Goal: Information Seeking & Learning: Learn about a topic

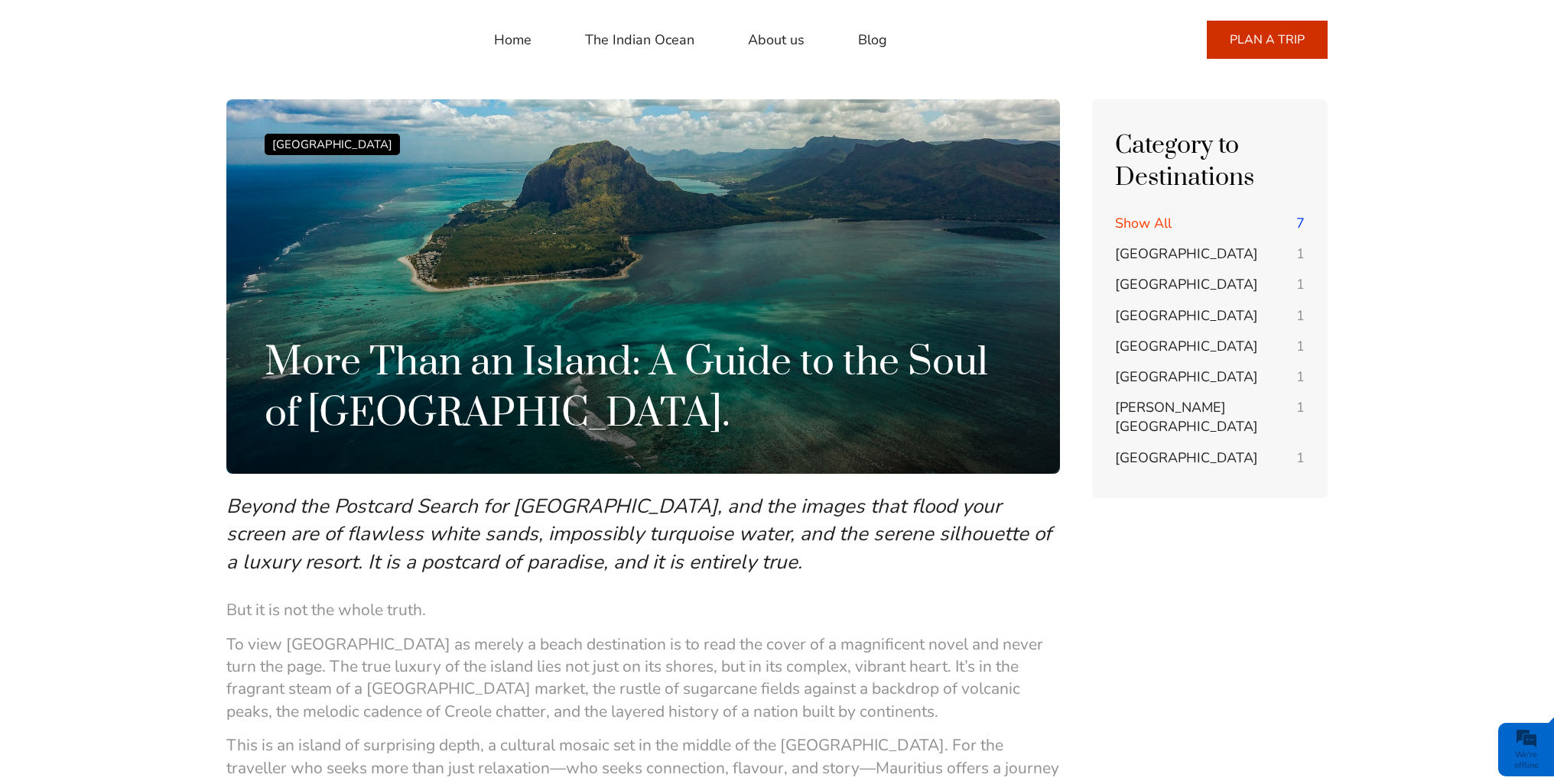
click at [749, 42] on link "About us" at bounding box center [777, 40] width 56 height 37
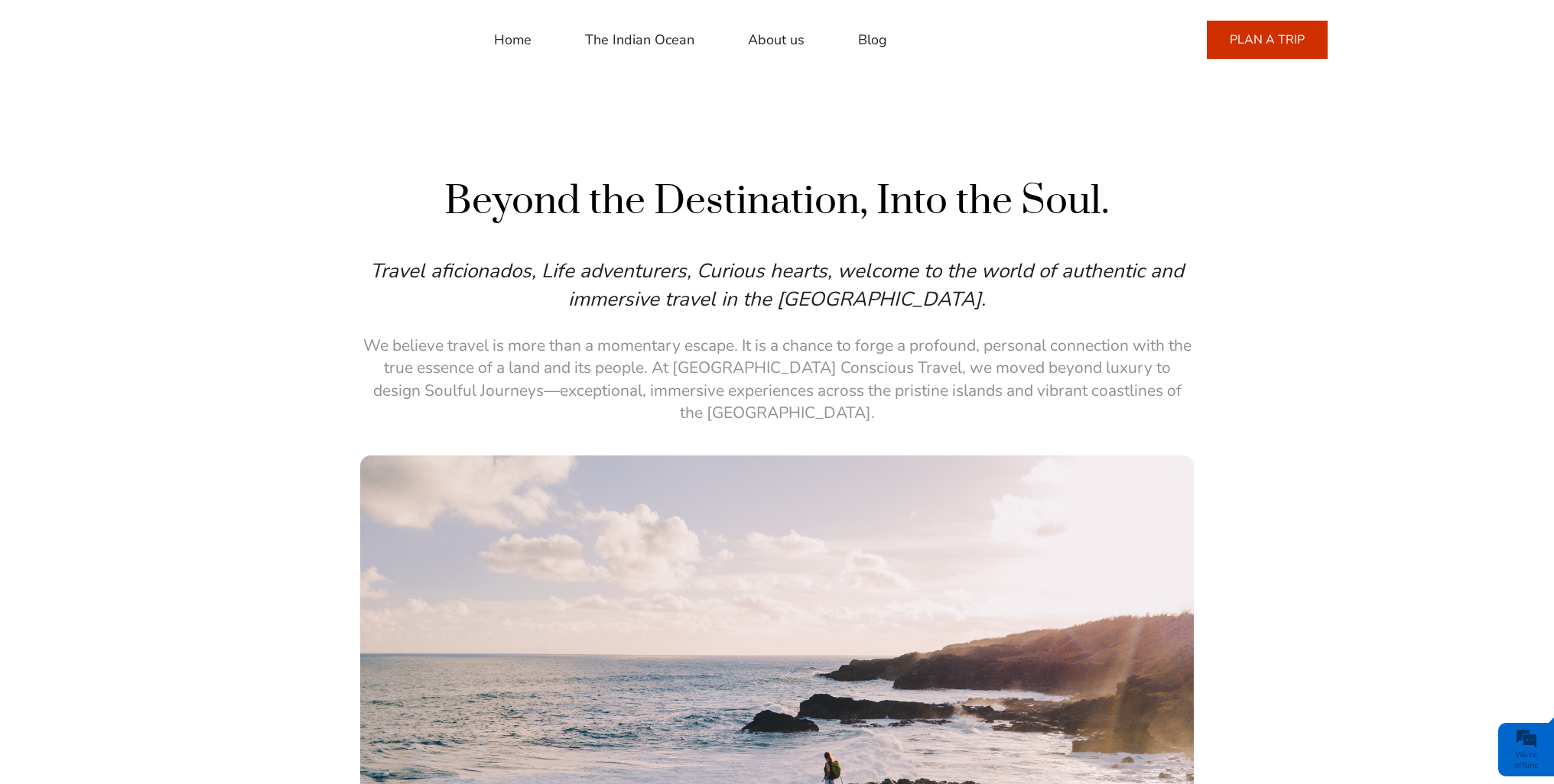
click at [650, 39] on link "The Indian Ocean" at bounding box center [640, 40] width 110 height 37
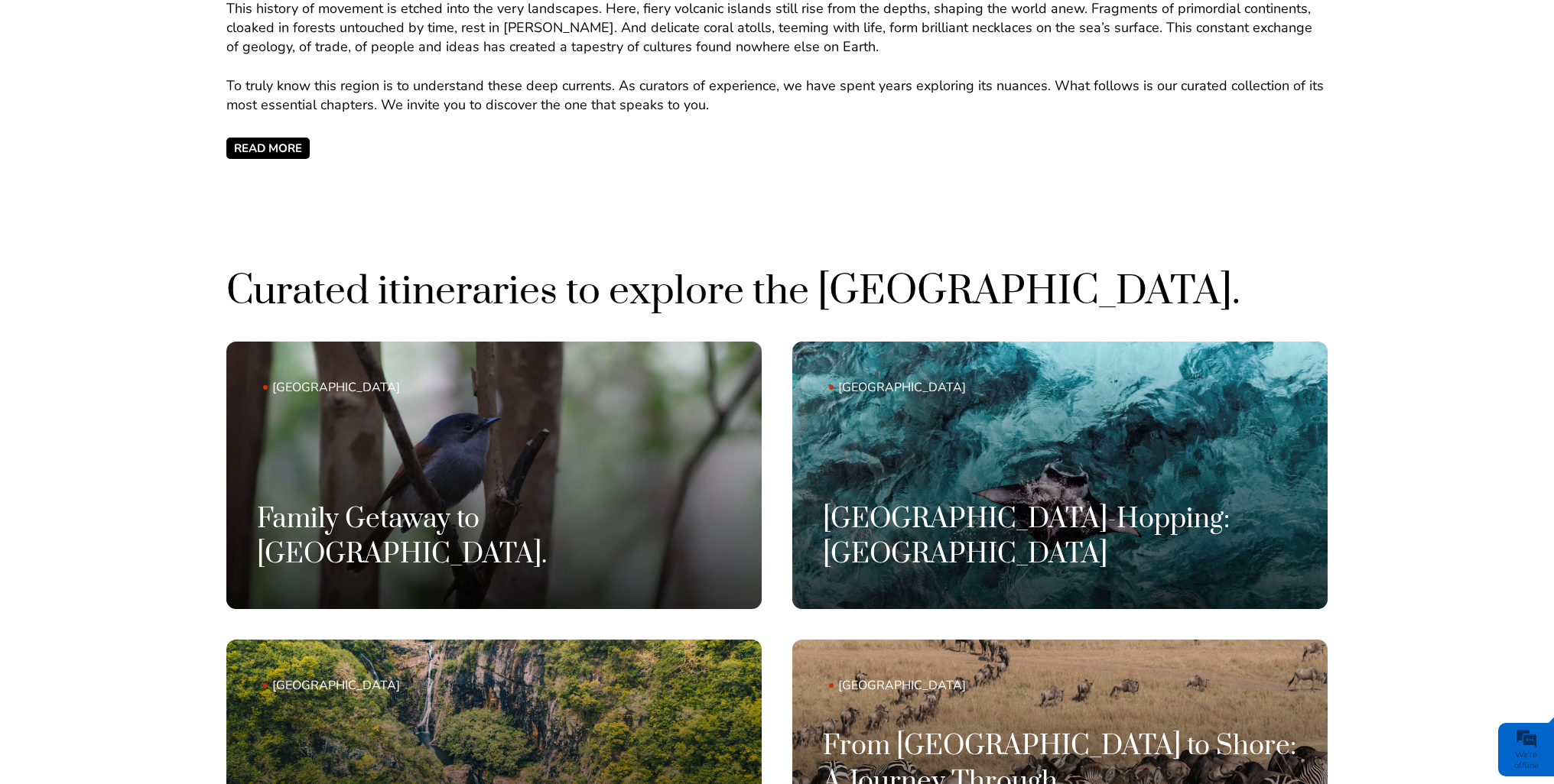
scroll to position [1223, 0]
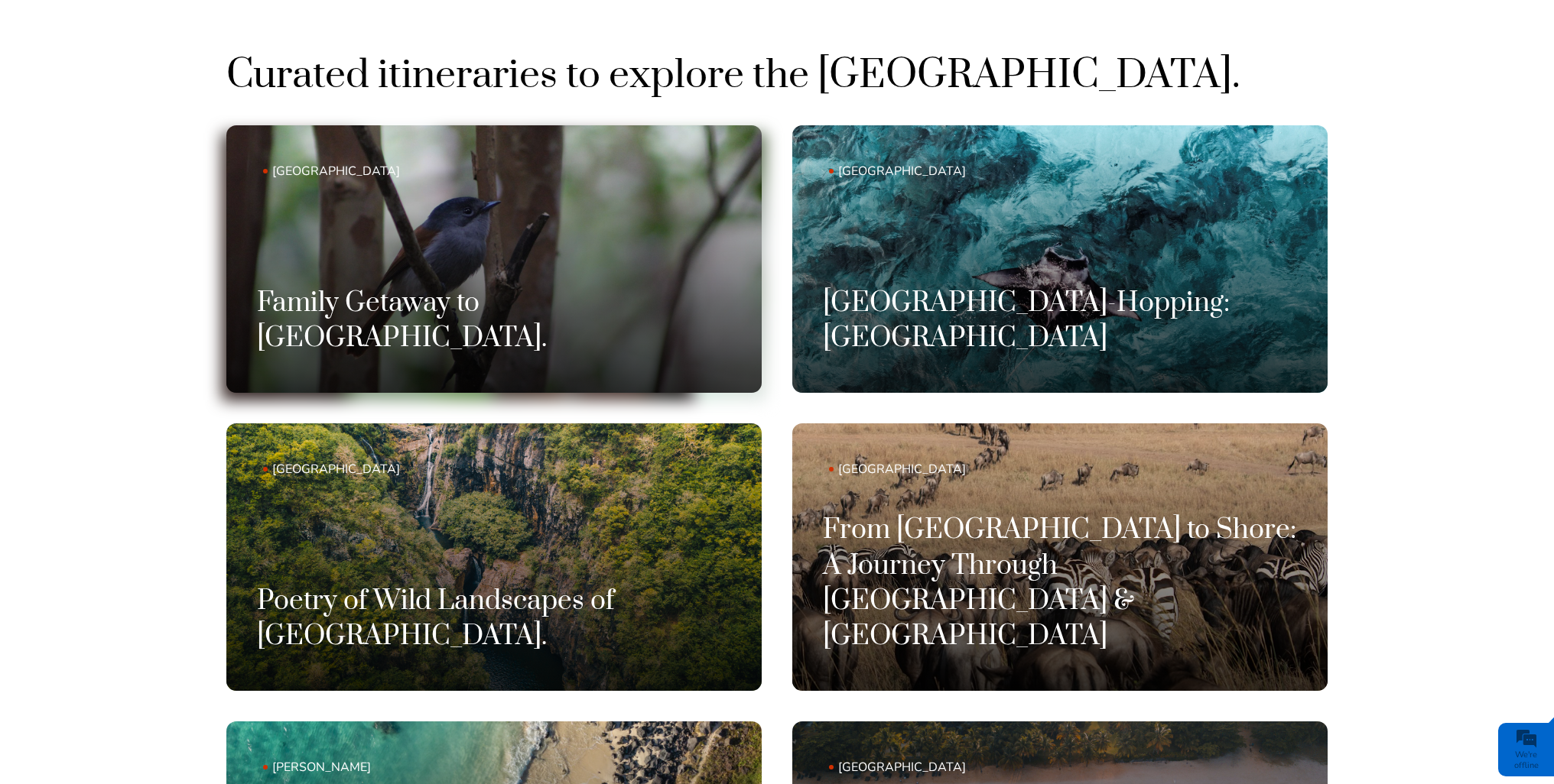
click at [443, 330] on h3 "Family Getaway to Mauritius." at bounding box center [493, 321] width 474 height 71
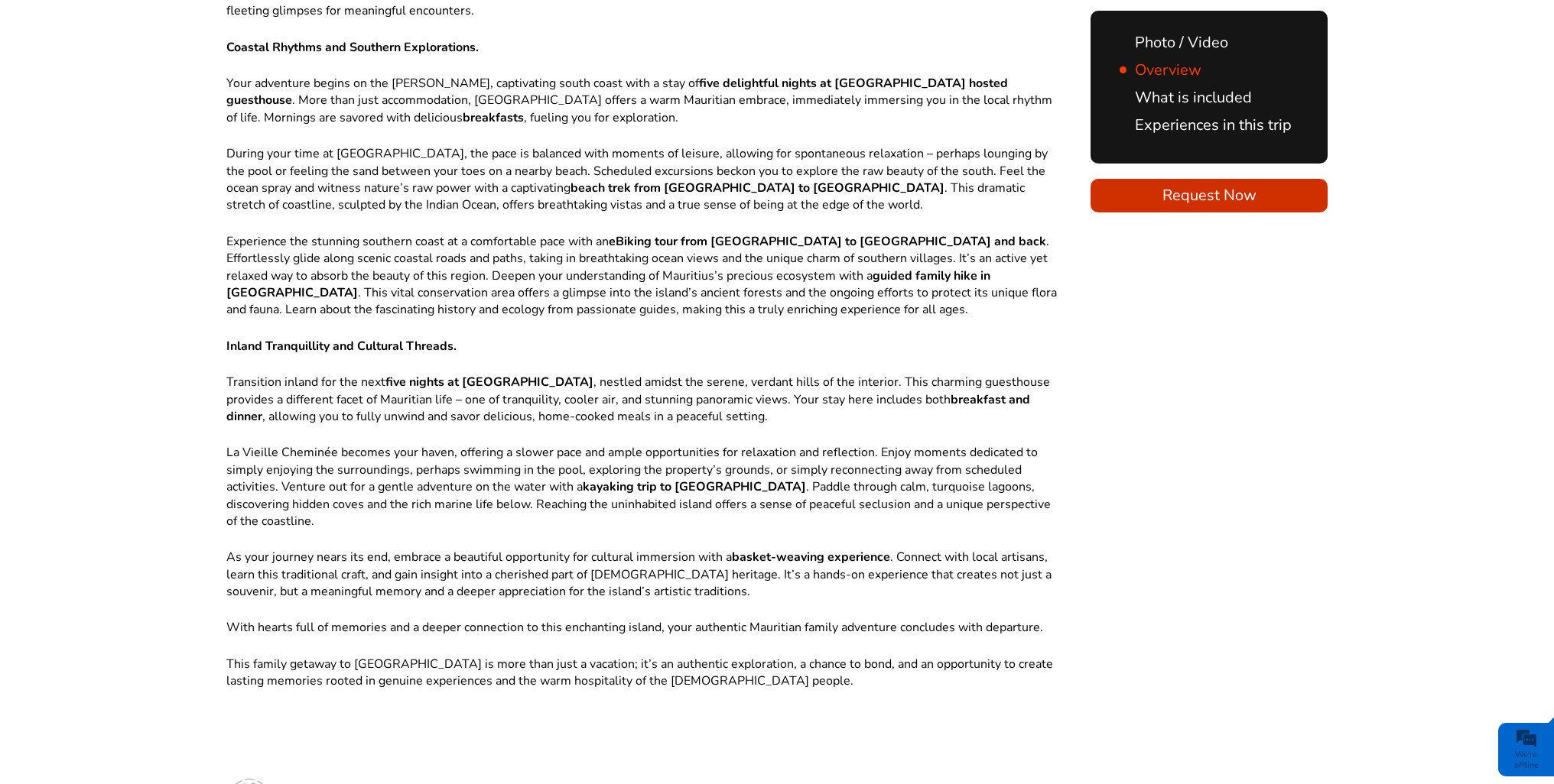
scroll to position [1529, 0]
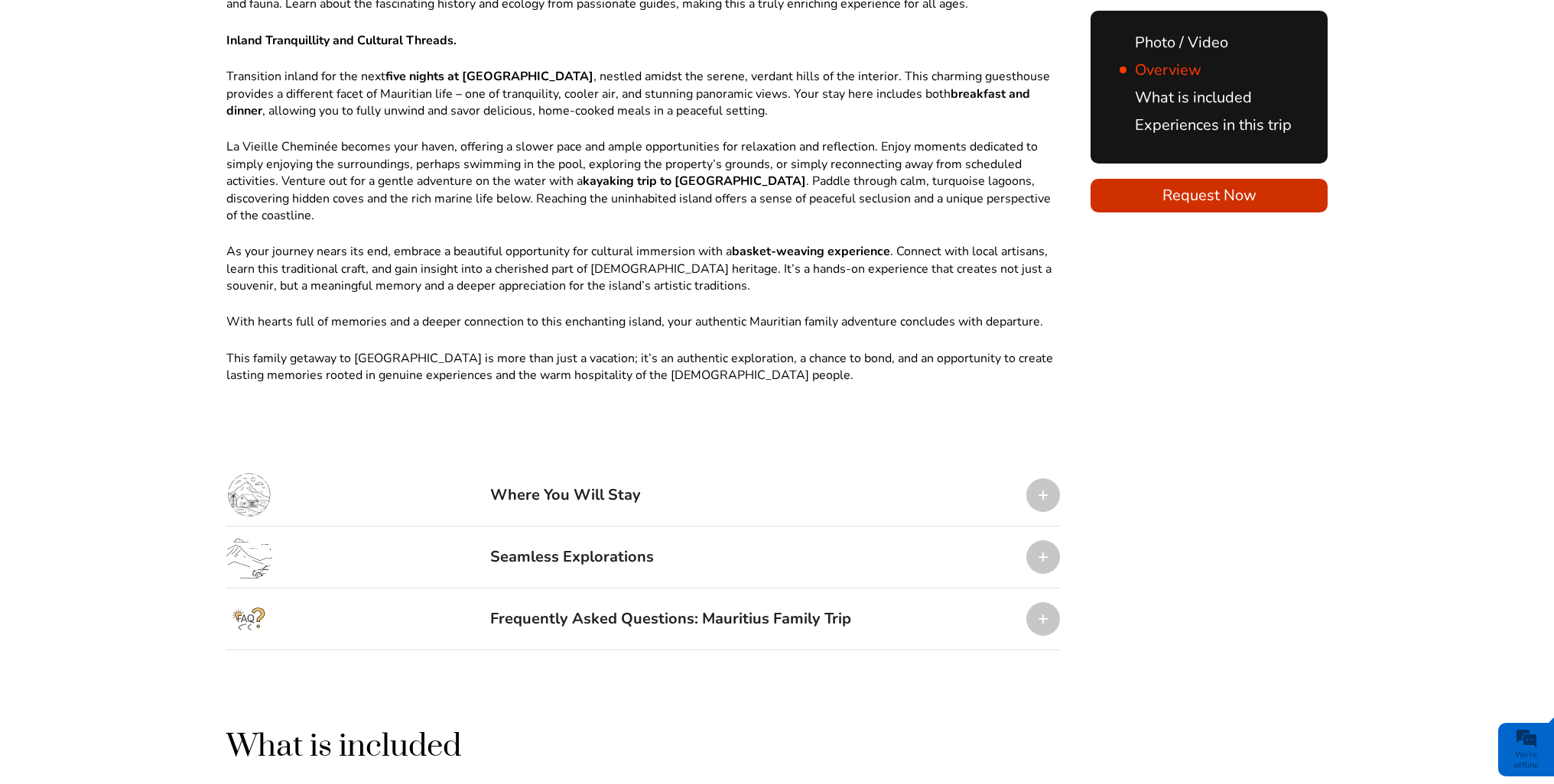
click at [1047, 479] on div at bounding box center [1043, 495] width 34 height 34
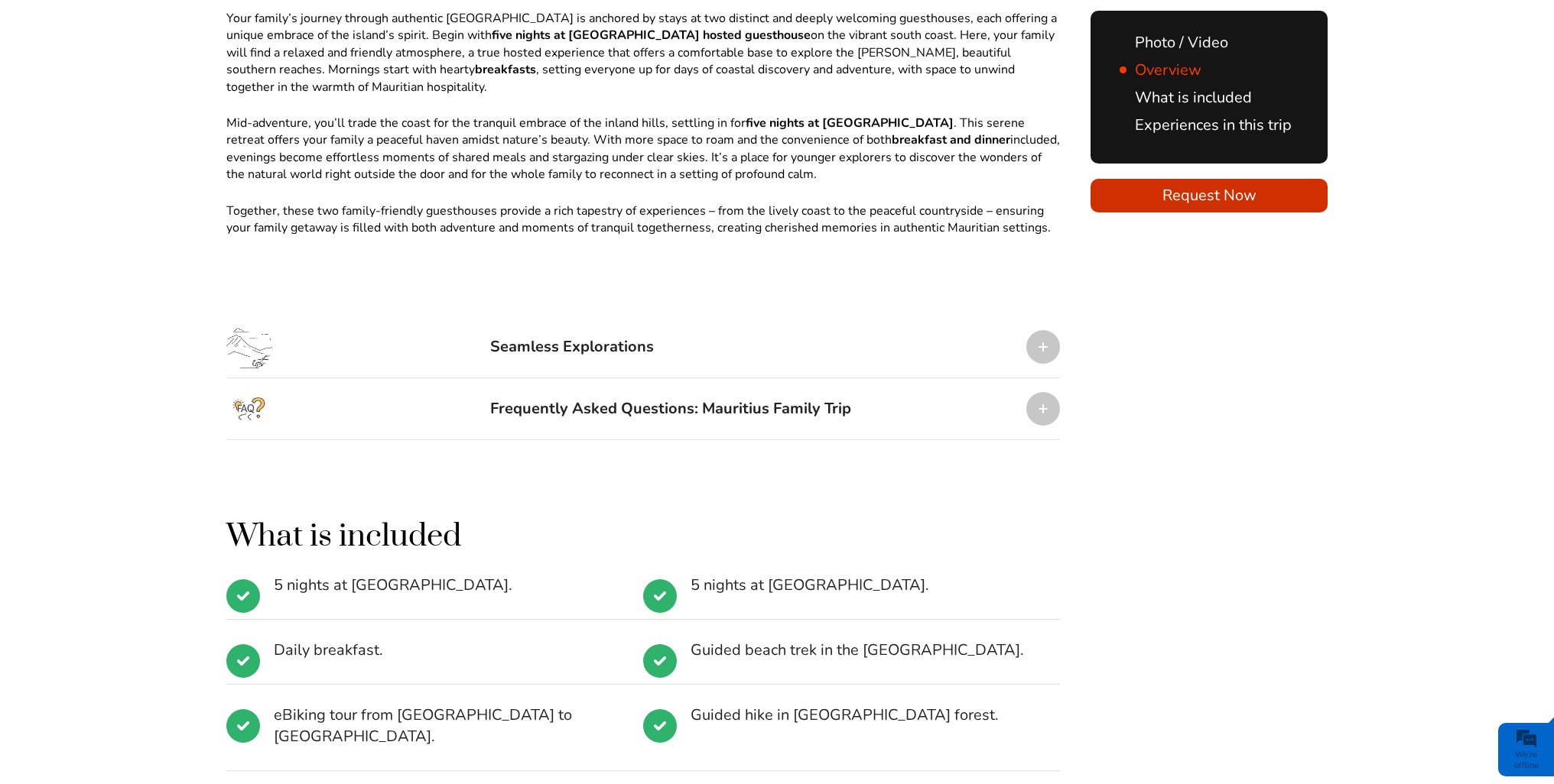
scroll to position [1817, 0]
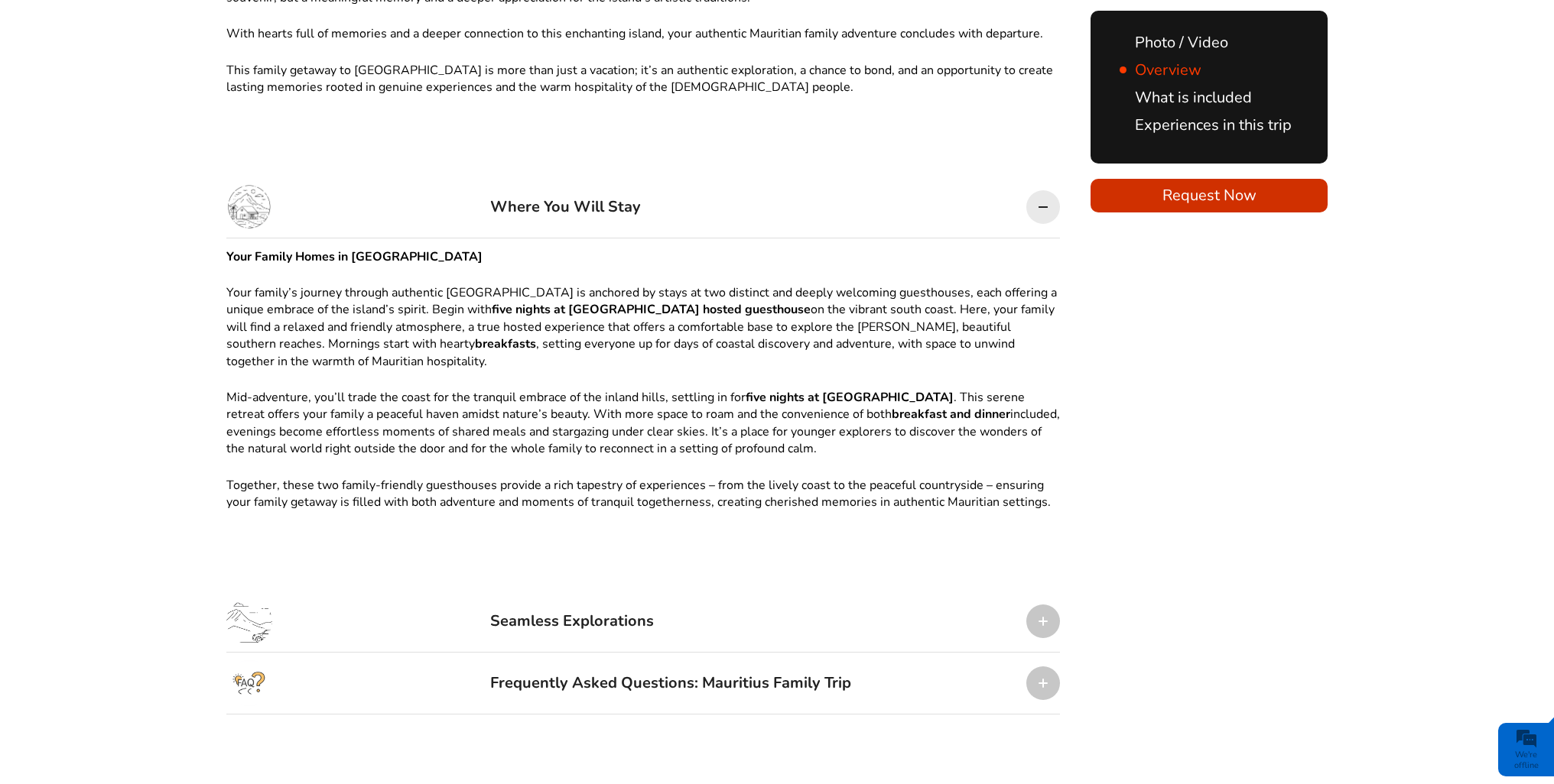
click at [1216, 123] on link "Experiences in this trip" at bounding box center [1206, 124] width 173 height 20
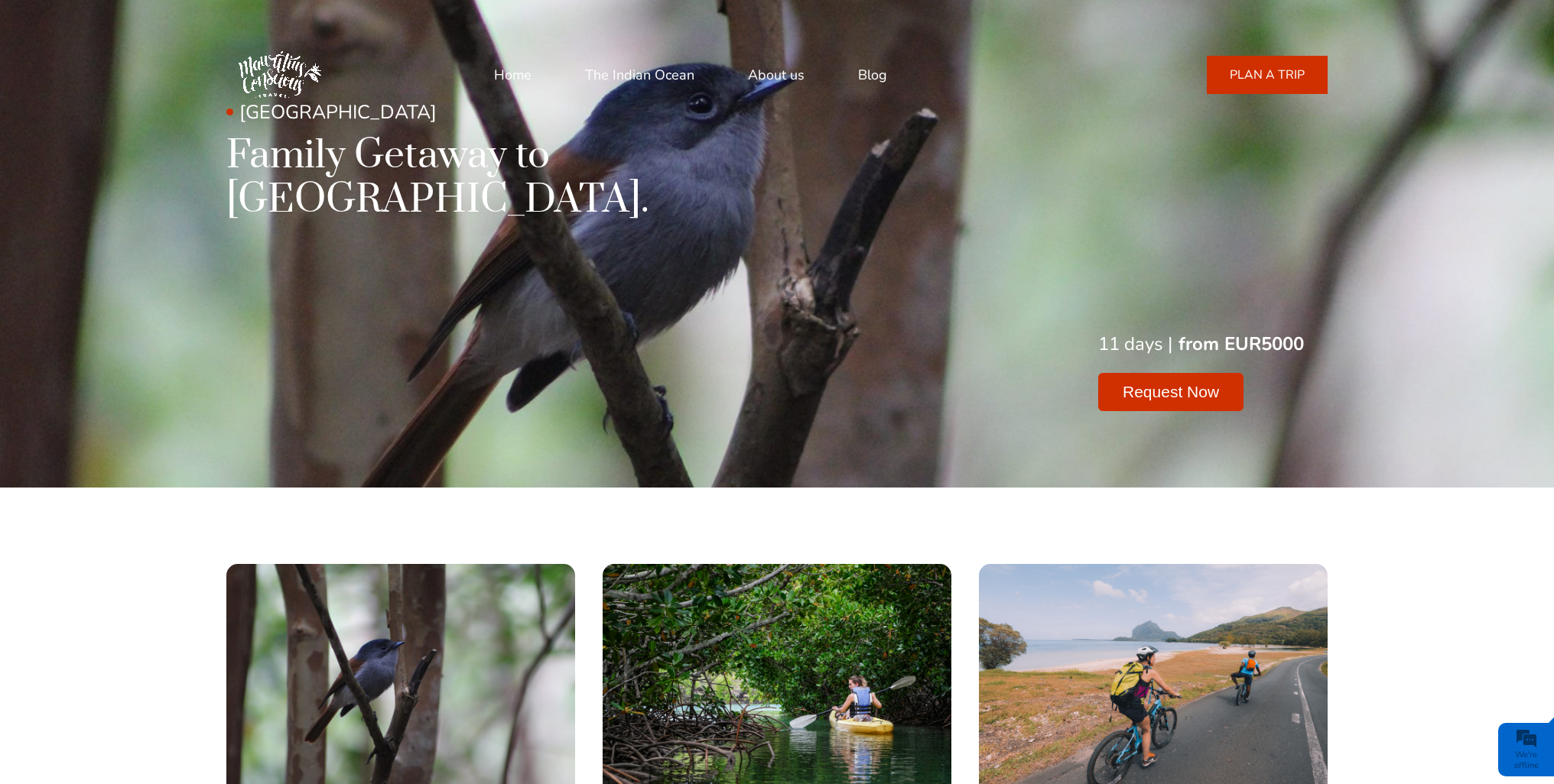
scroll to position [306, 0]
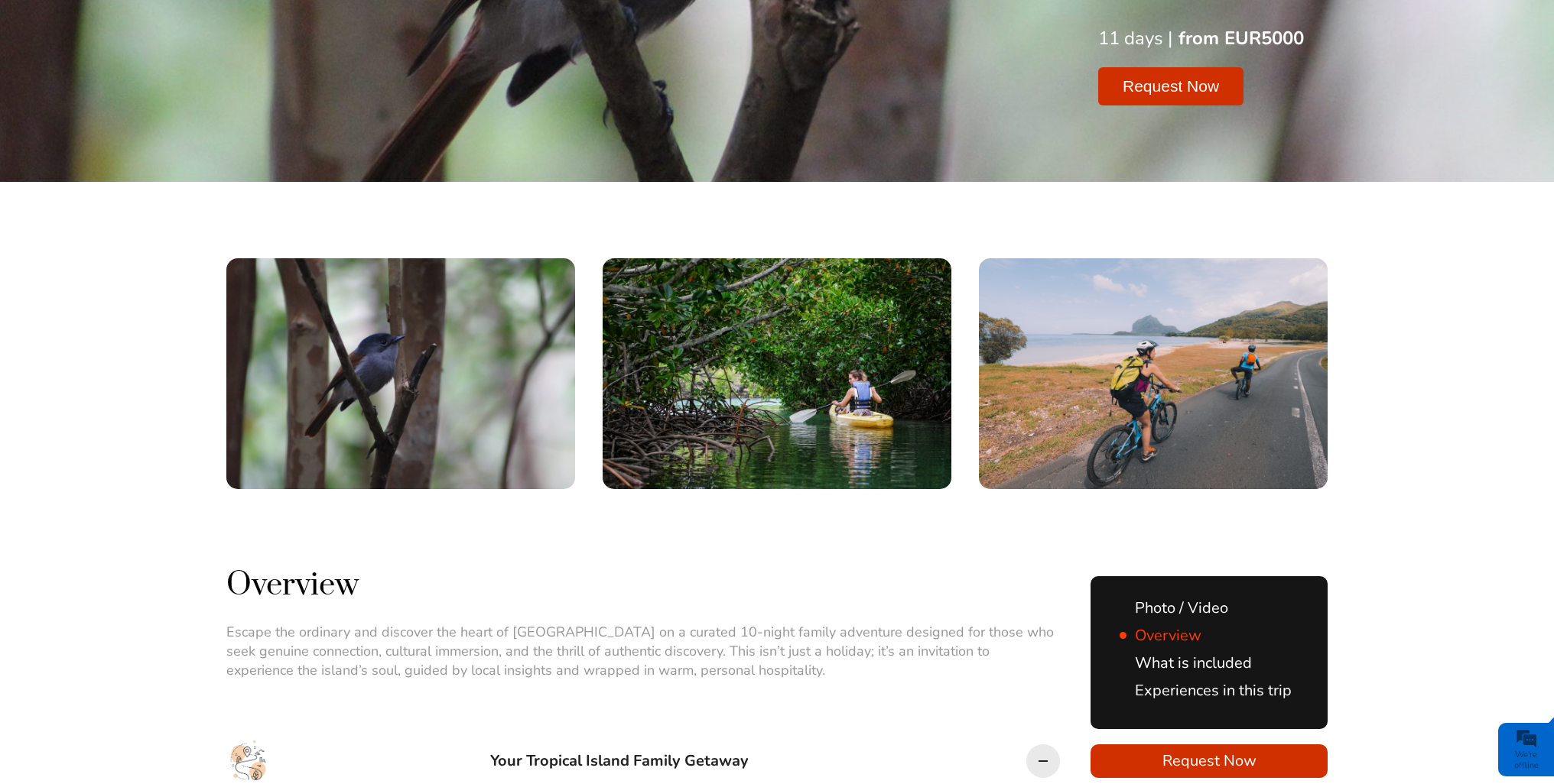
click at [1205, 653] on link "What is included" at bounding box center [1186, 663] width 132 height 20
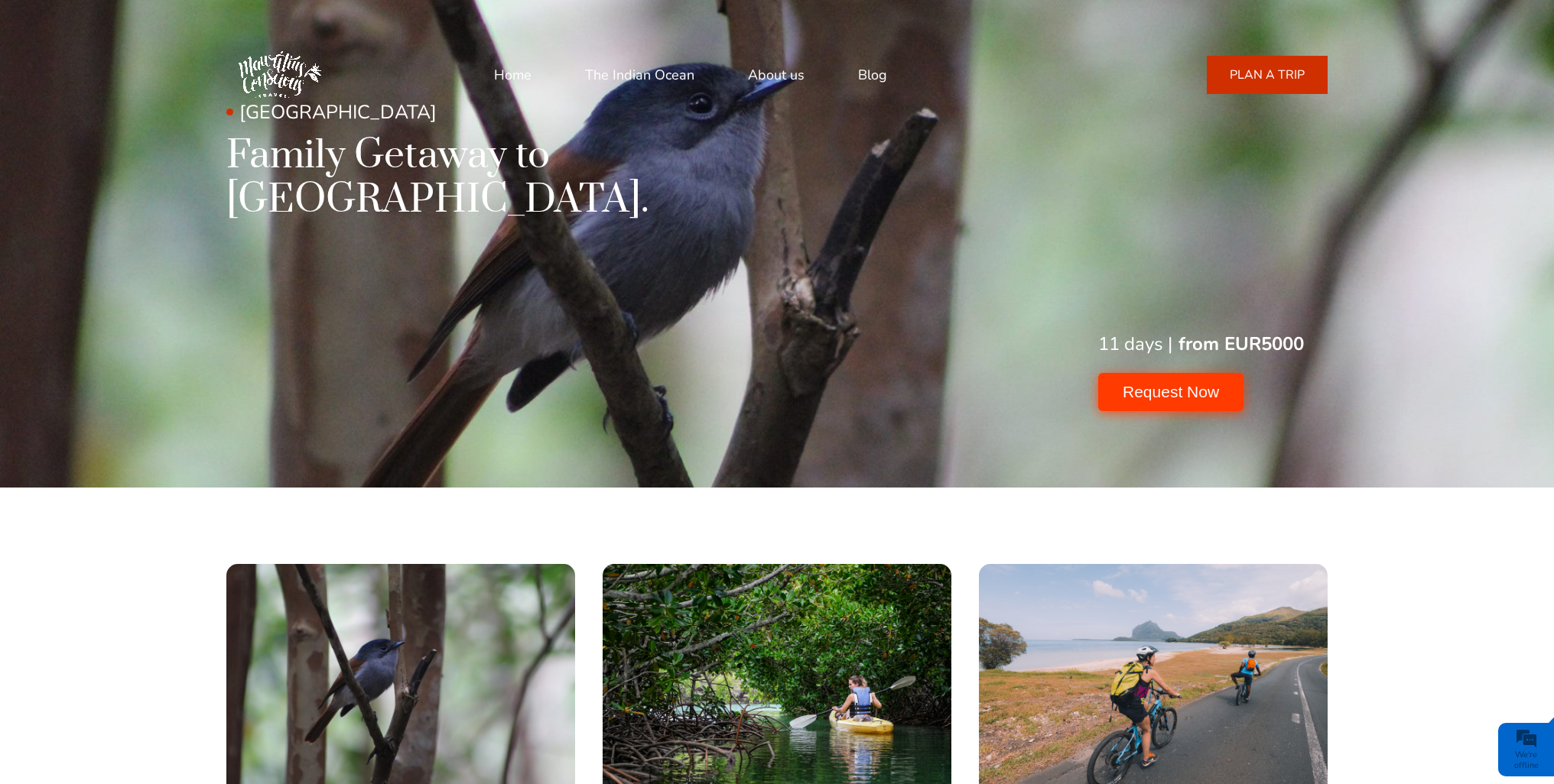
click at [1132, 373] on button "Request Now" at bounding box center [1171, 392] width 145 height 38
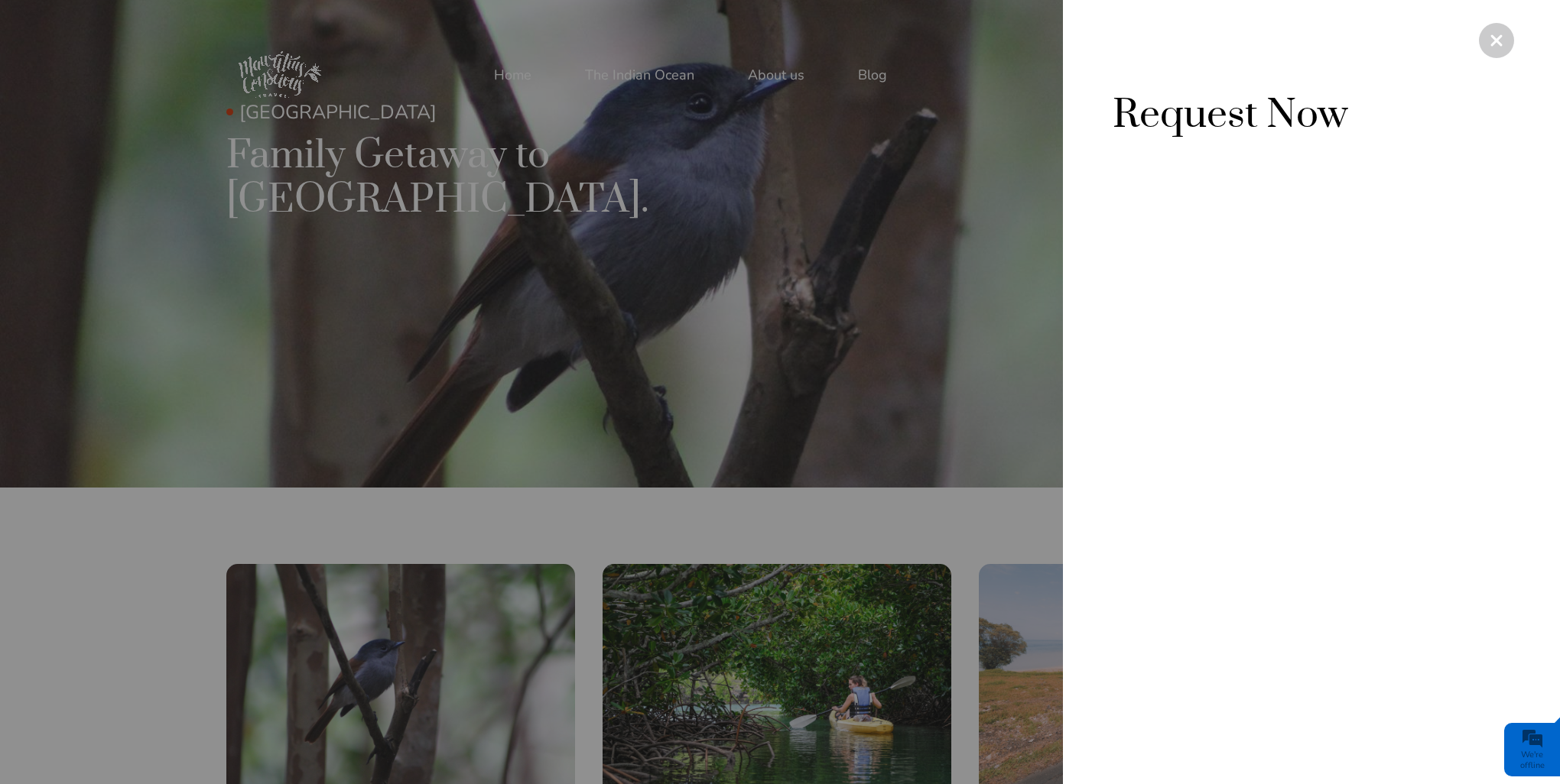
click at [1502, 47] on div at bounding box center [1497, 41] width 35 height 35
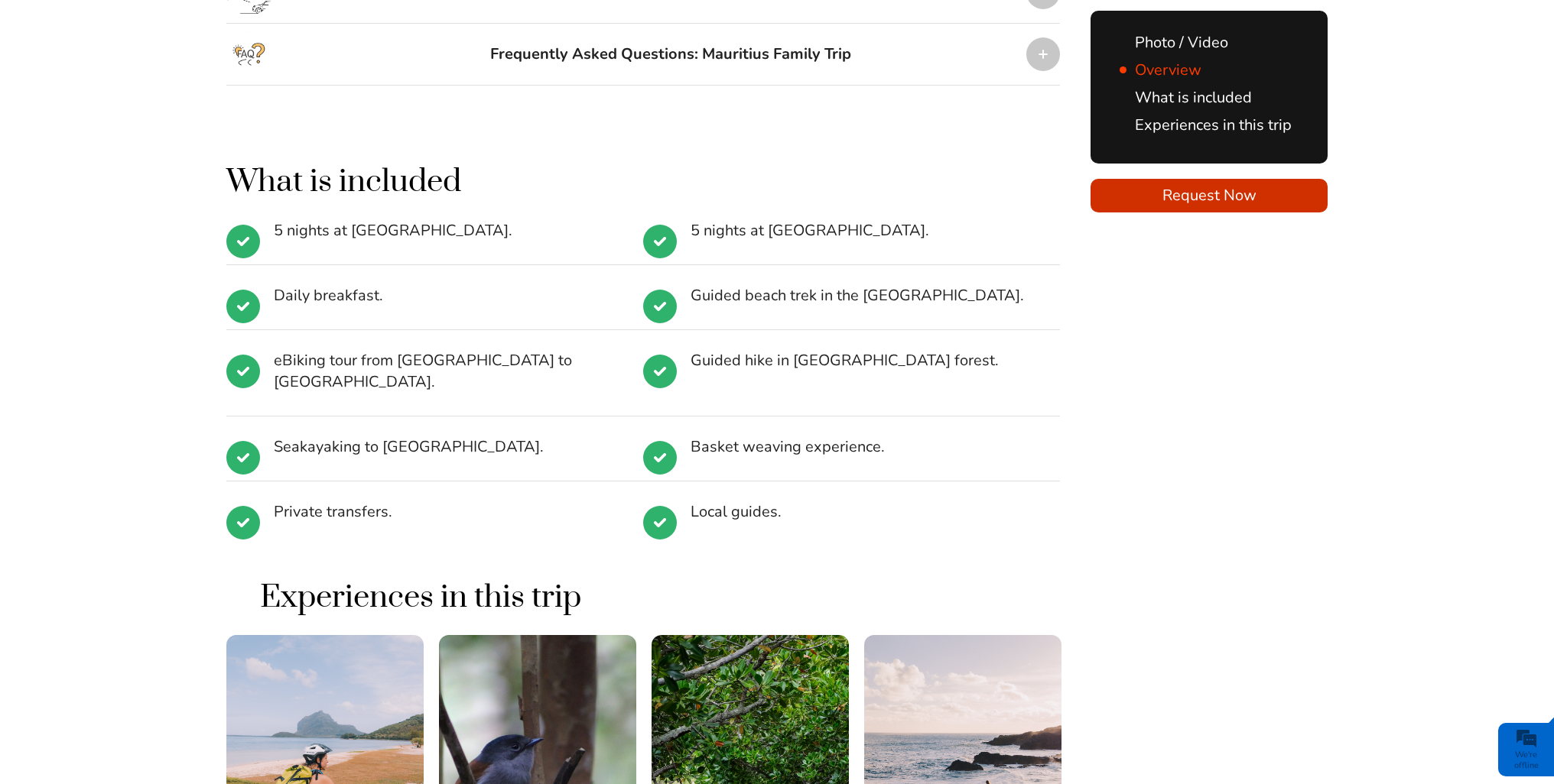
scroll to position [3040, 0]
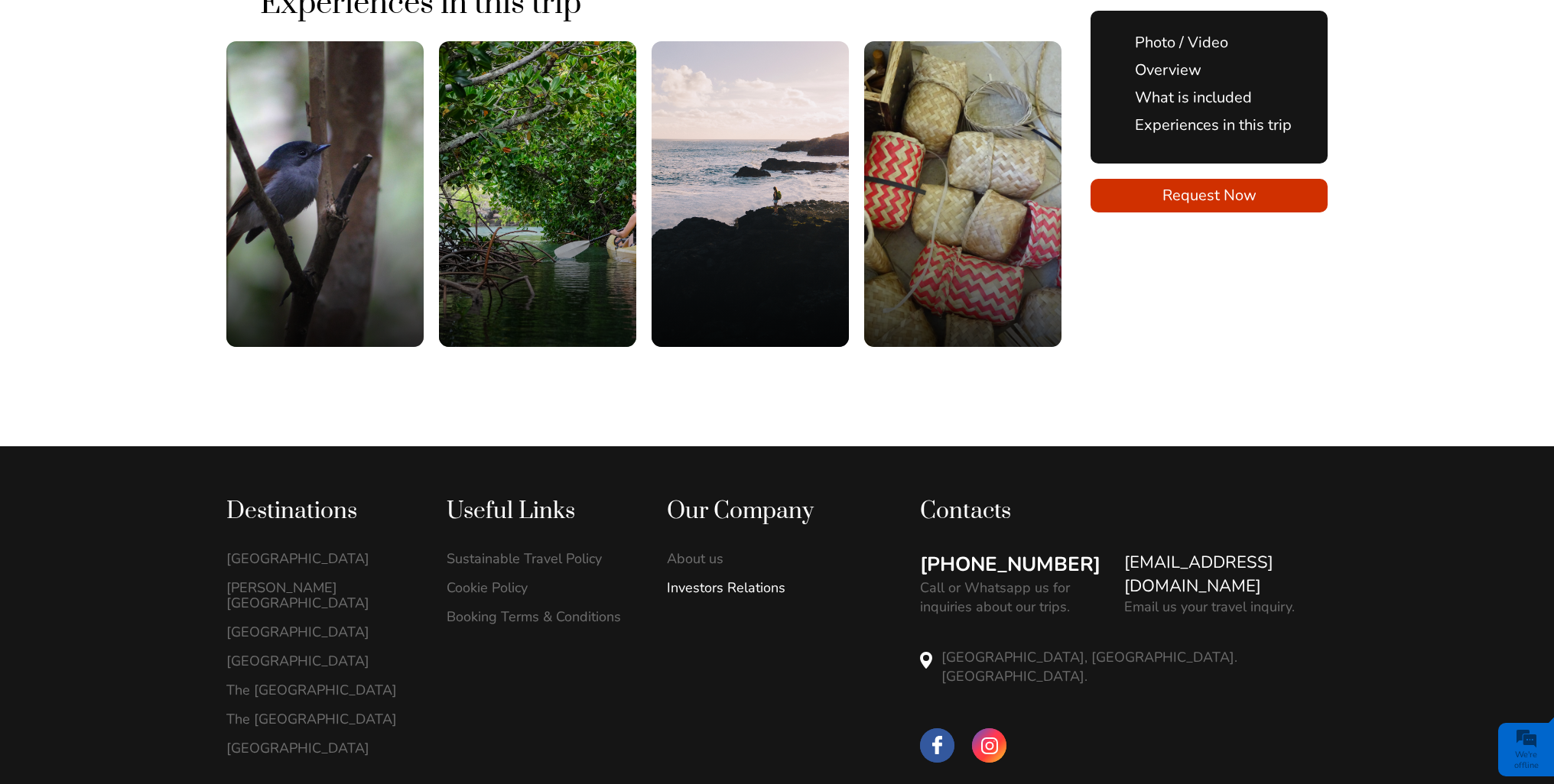
click at [733, 580] on link "Investors Relations" at bounding box center [761, 588] width 188 height 16
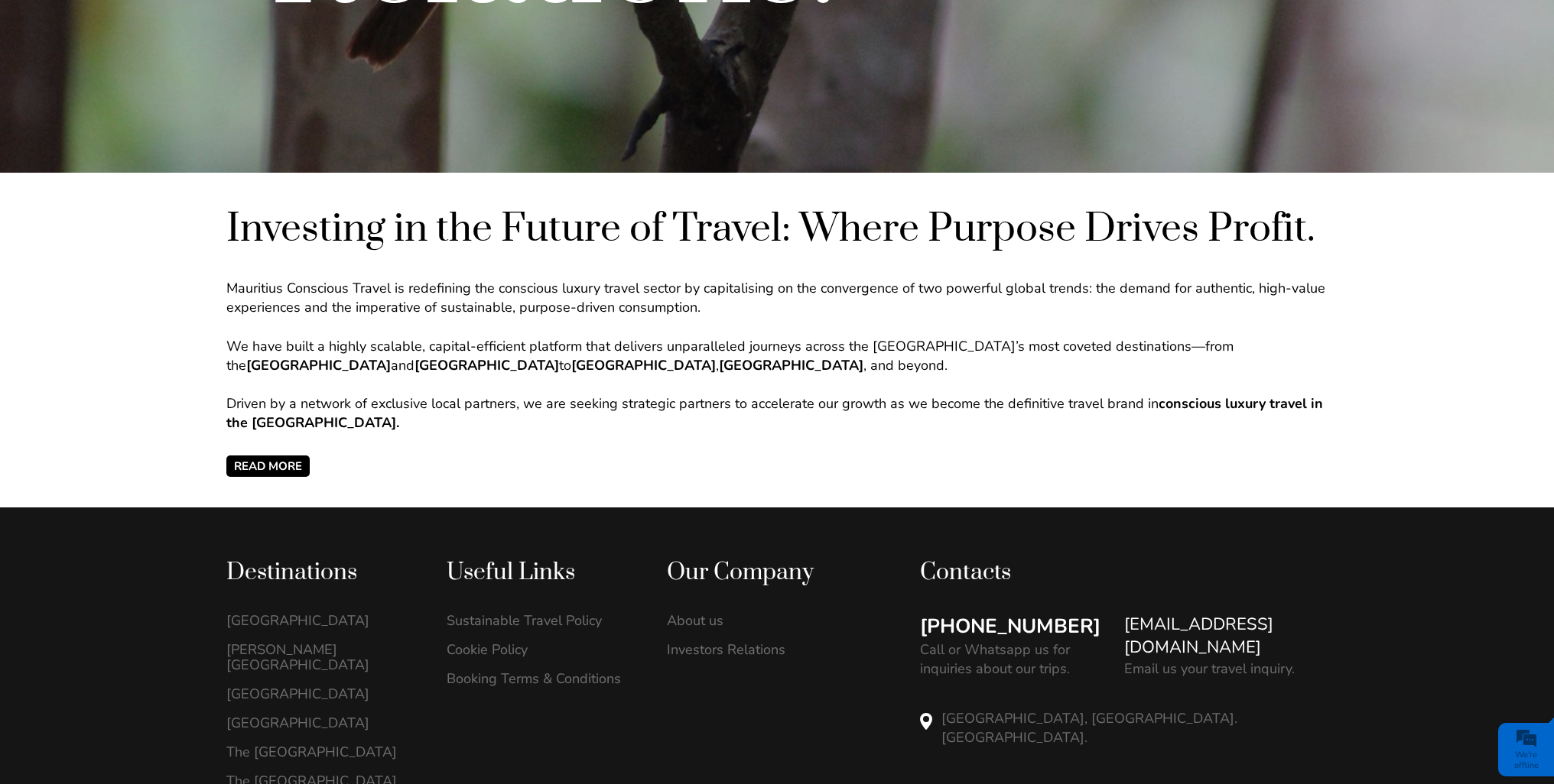
click at [291, 466] on span "READ MORE" at bounding box center [269, 466] width 83 height 21
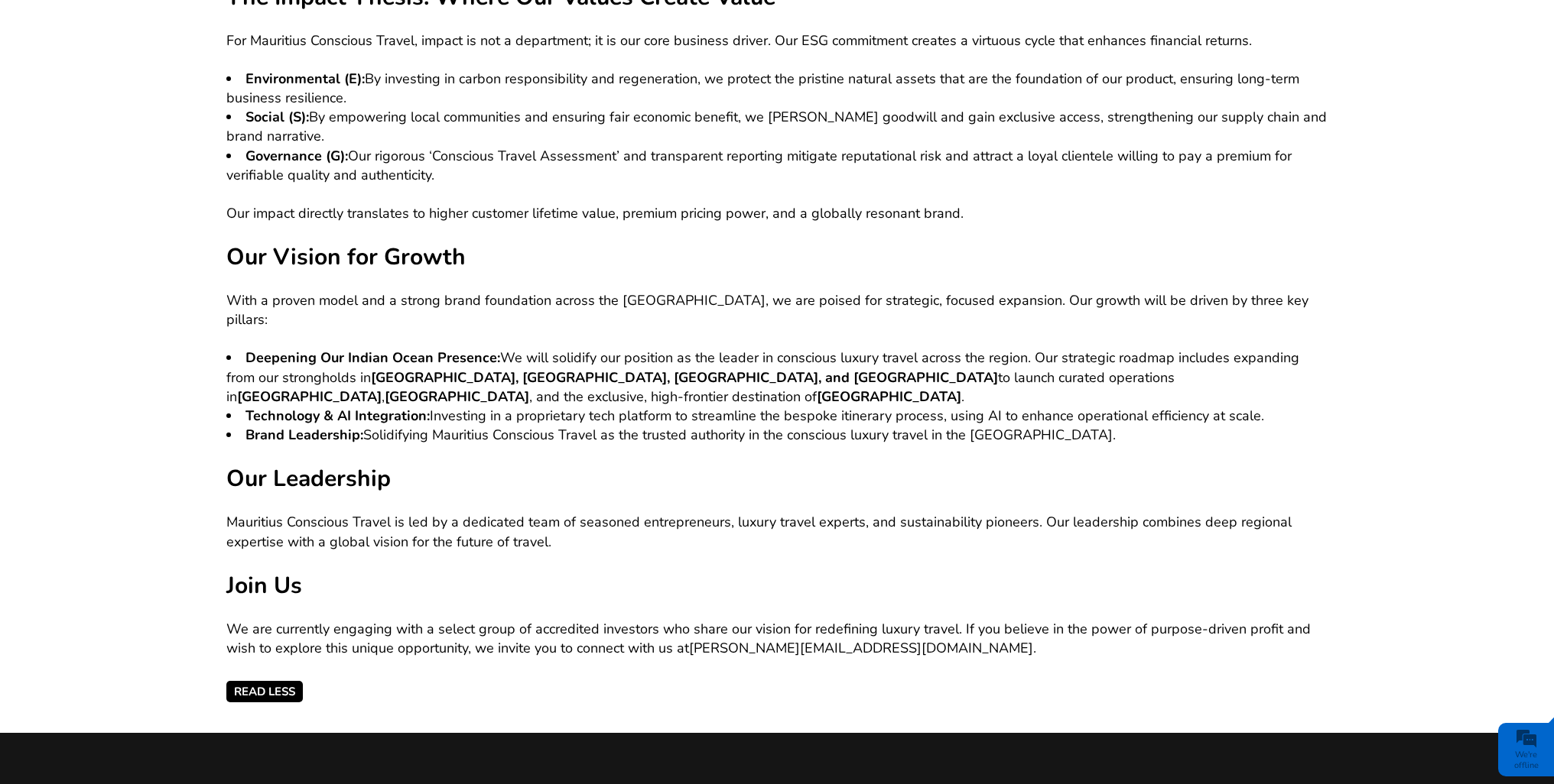
scroll to position [1835, 0]
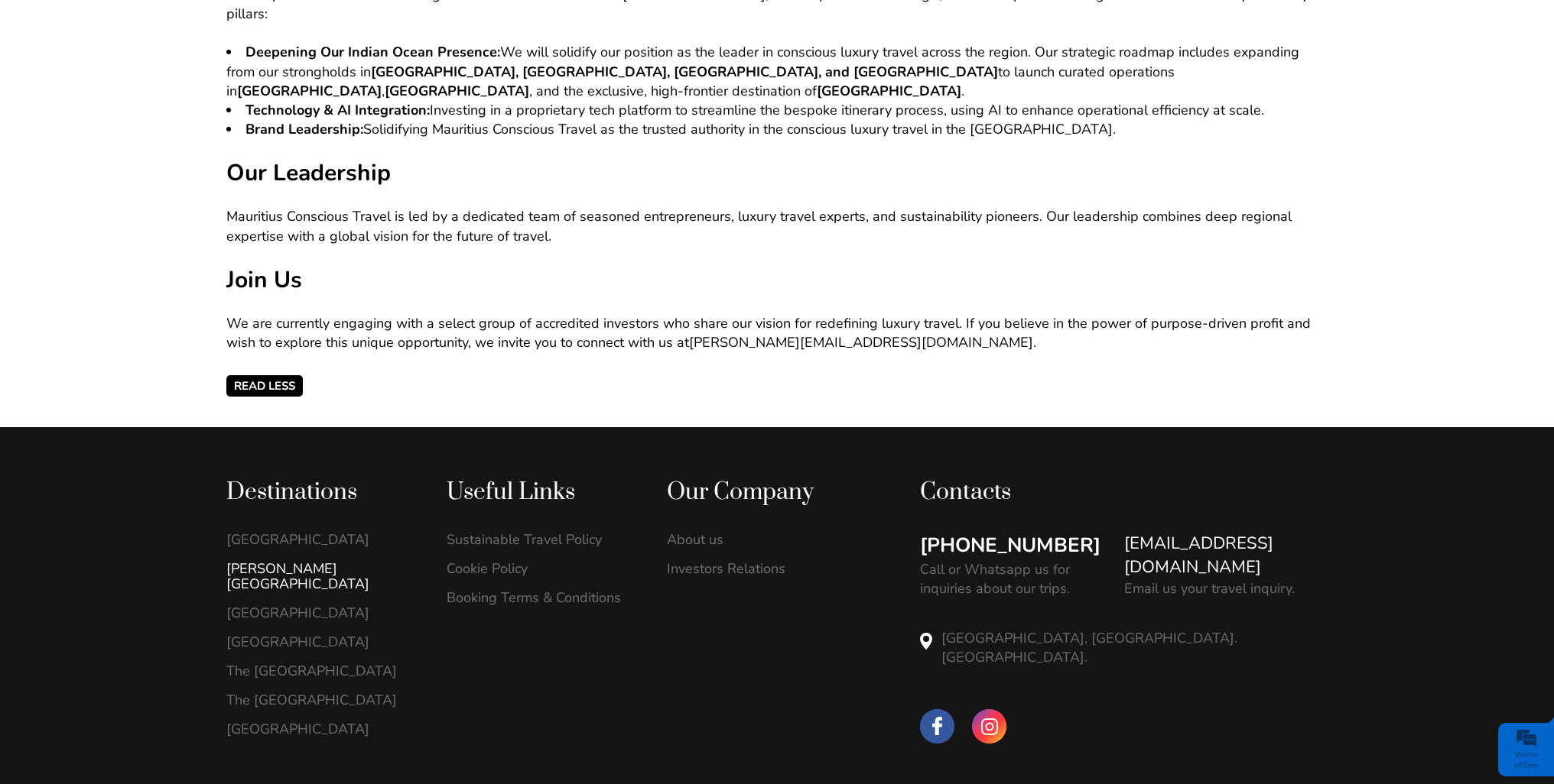
click at [307, 561] on link "[PERSON_NAME][GEOGRAPHIC_DATA]" at bounding box center [321, 577] width 188 height 31
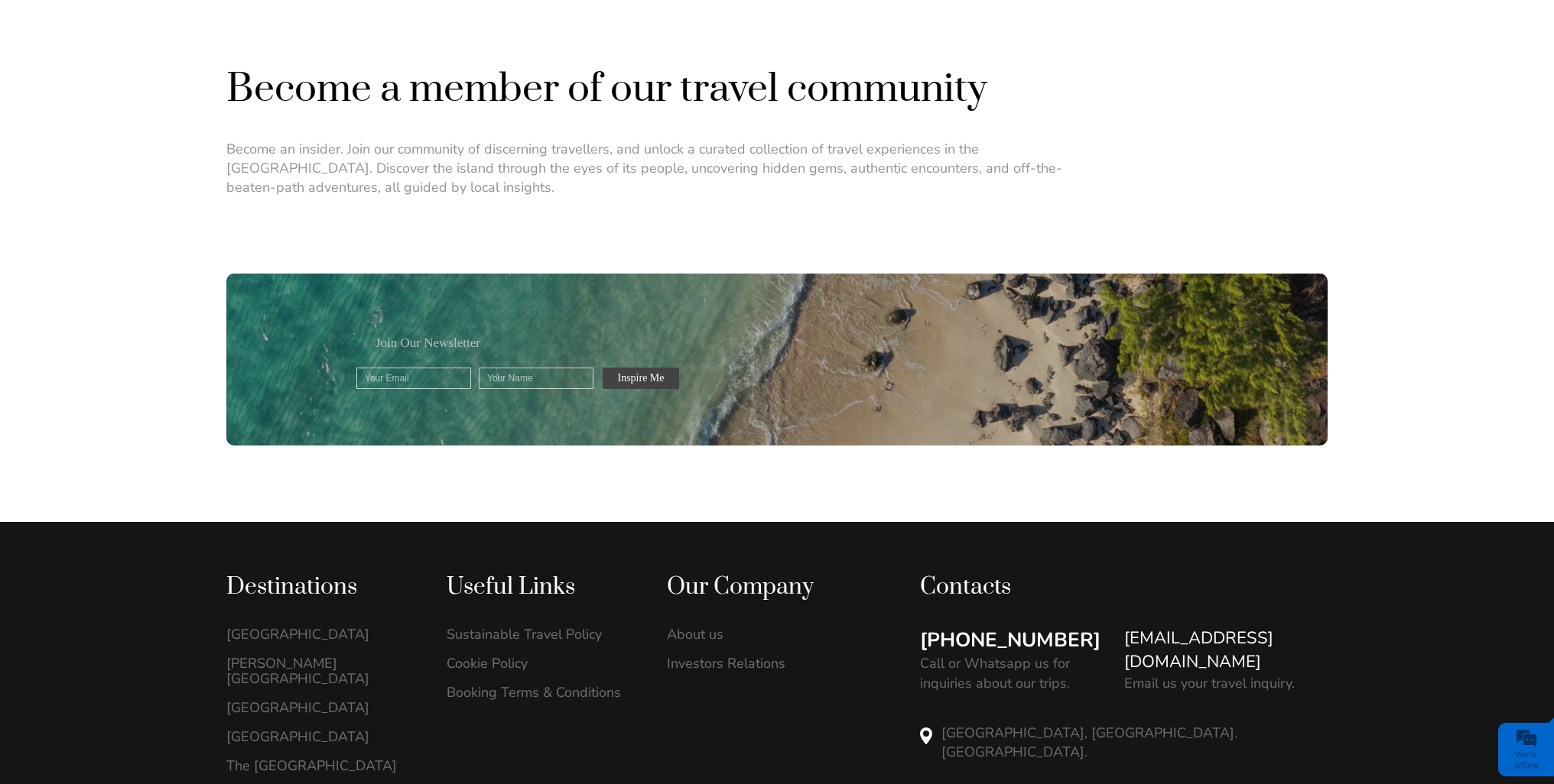
scroll to position [1156, 0]
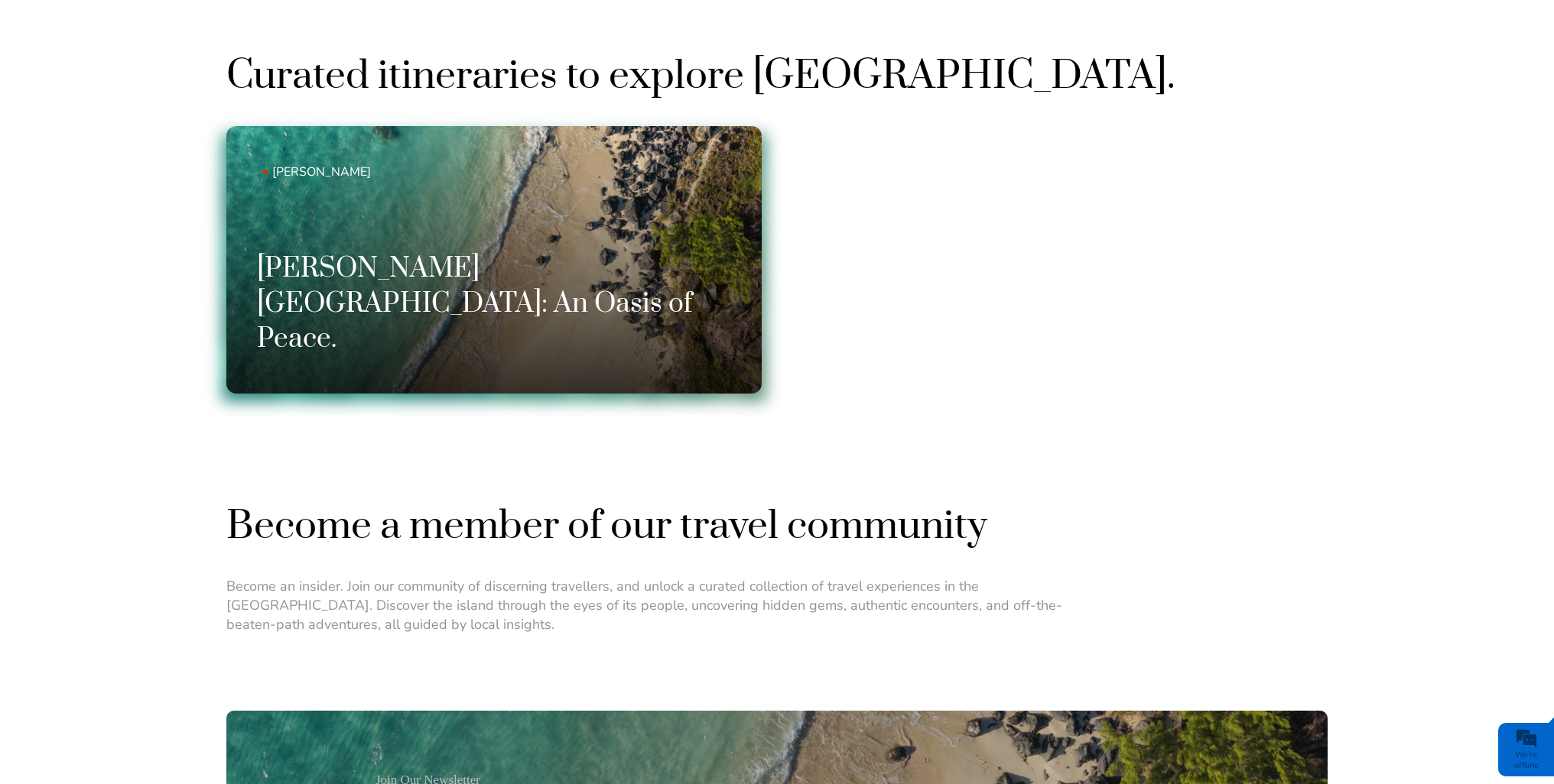
click at [505, 342] on h3 "[PERSON_NAME][GEOGRAPHIC_DATA]: An Oasis of Peace." at bounding box center [493, 305] width 474 height 107
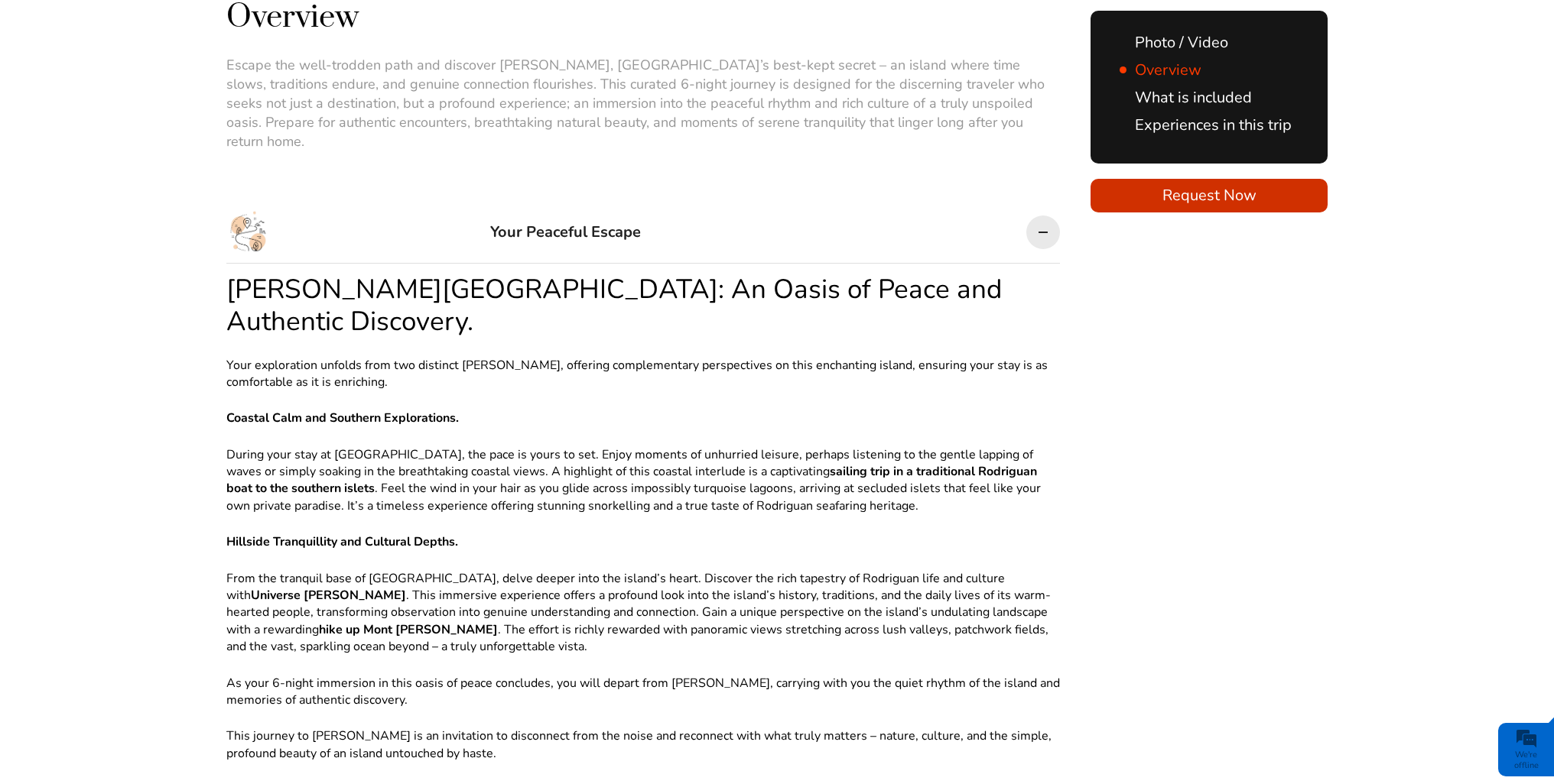
scroll to position [1223, 0]
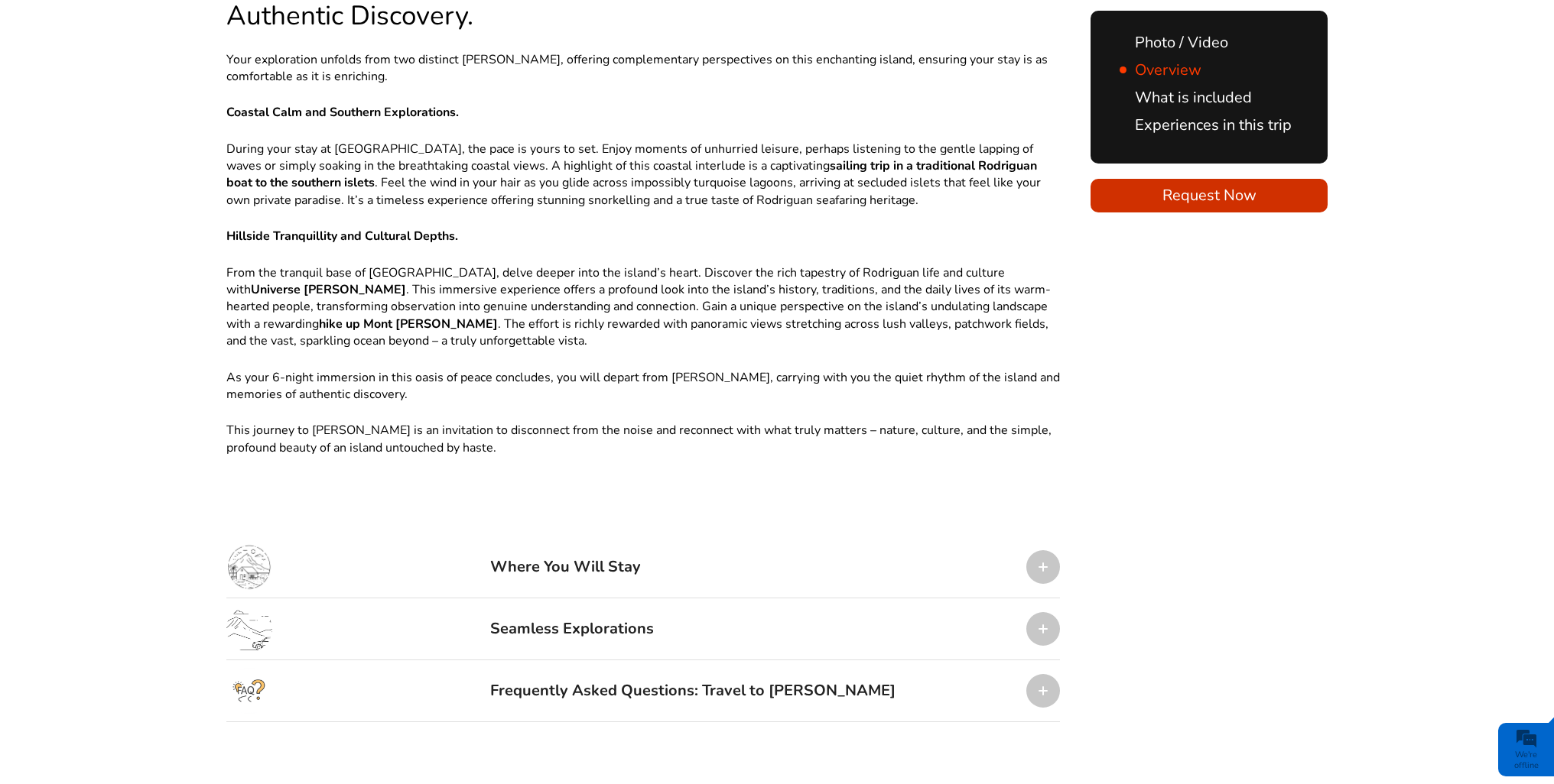
click at [1054, 550] on div at bounding box center [1043, 567] width 34 height 34
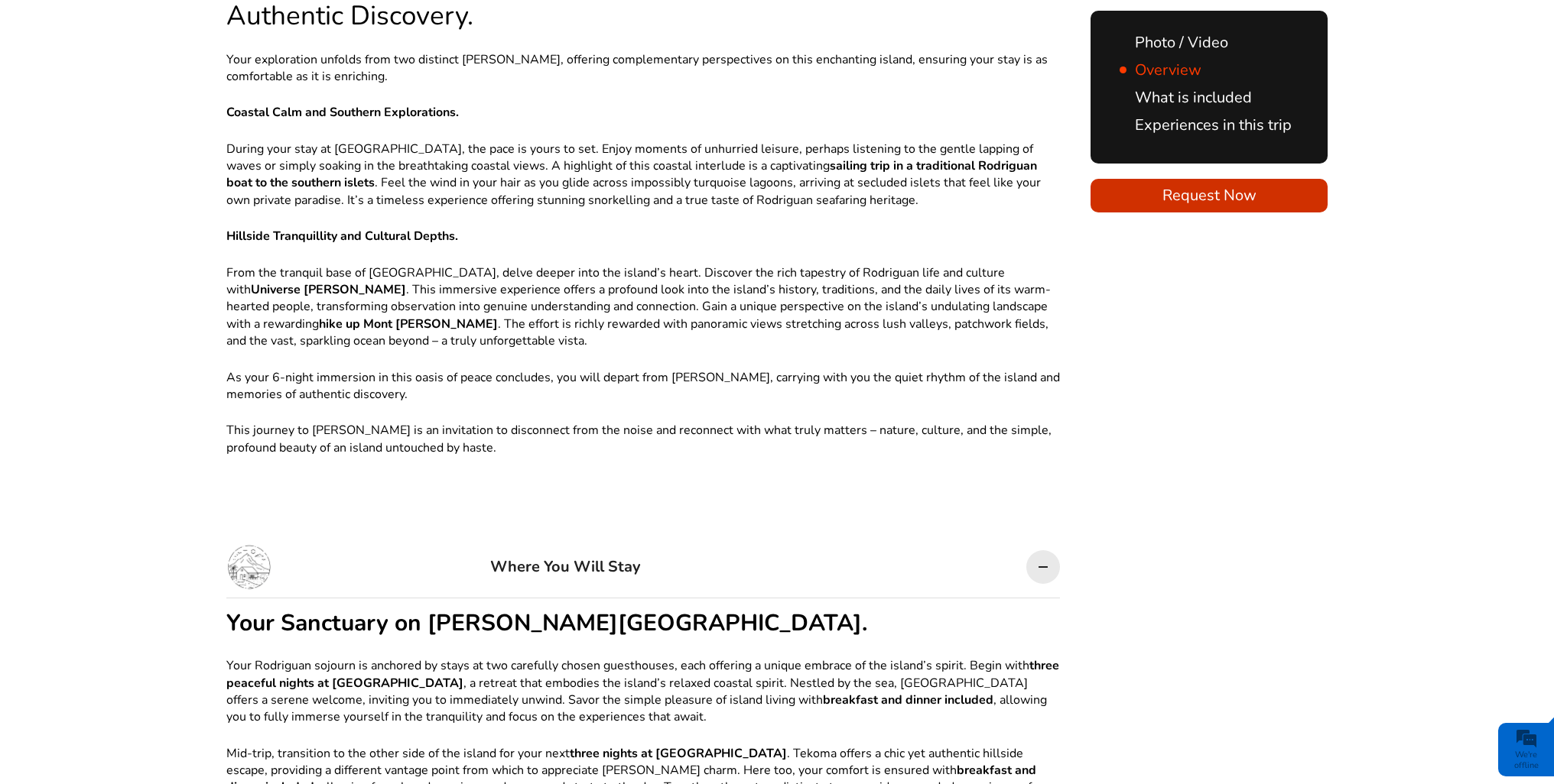
scroll to position [1529, 0]
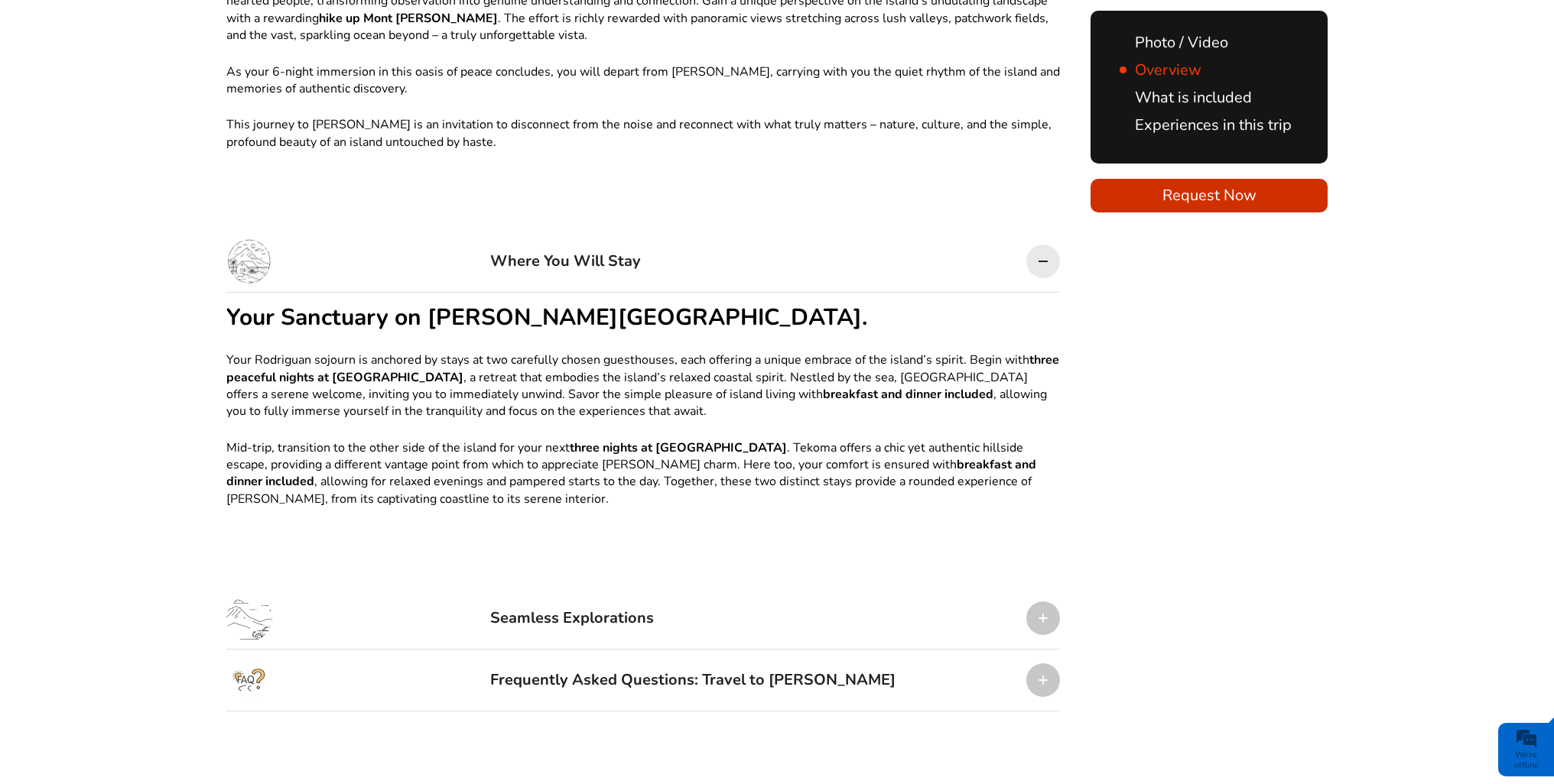
click at [1050, 664] on div at bounding box center [1043, 680] width 34 height 34
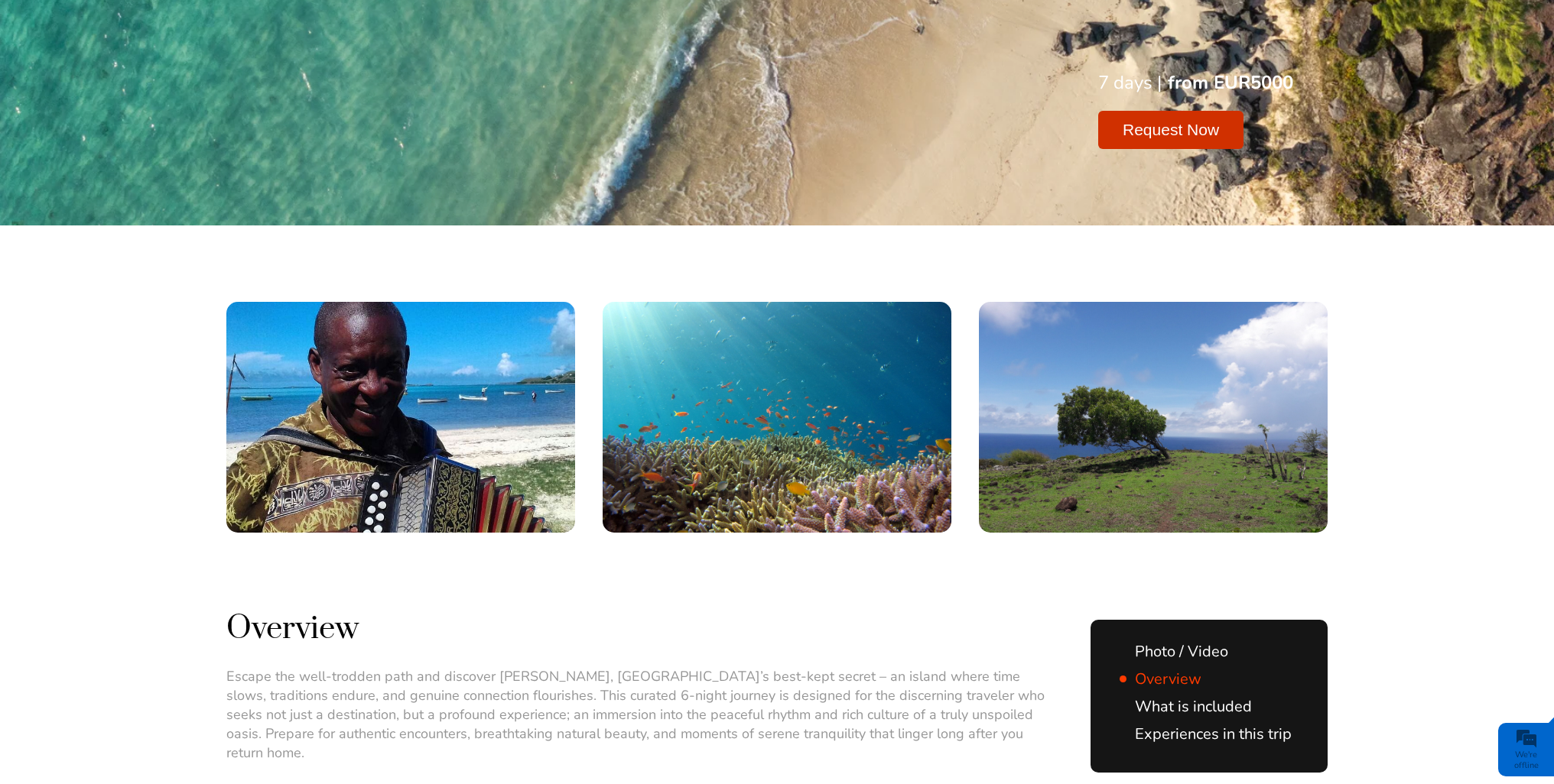
scroll to position [0, 0]
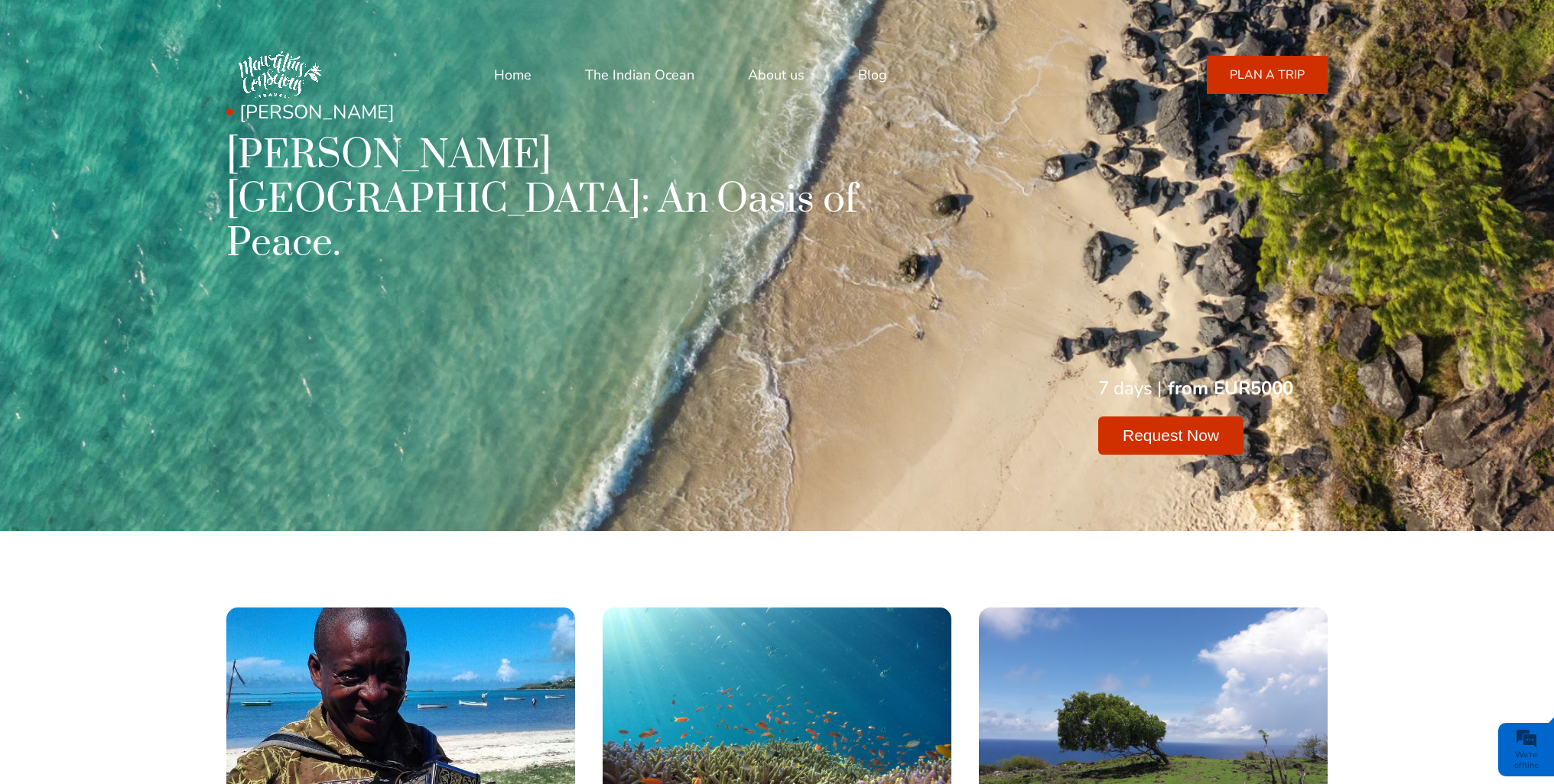
click at [654, 74] on link "The Indian Ocean" at bounding box center [640, 75] width 110 height 37
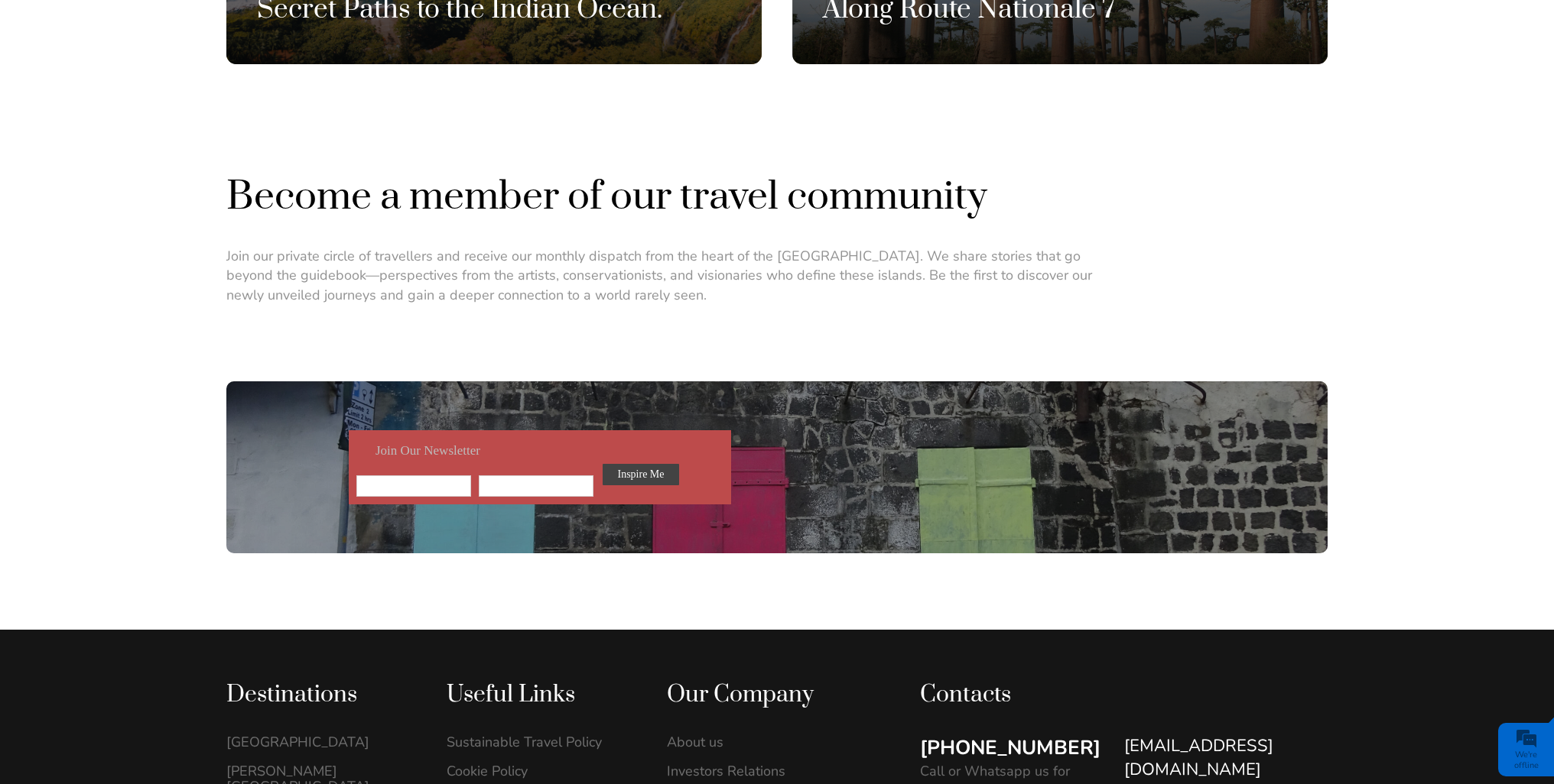
scroll to position [2141, 0]
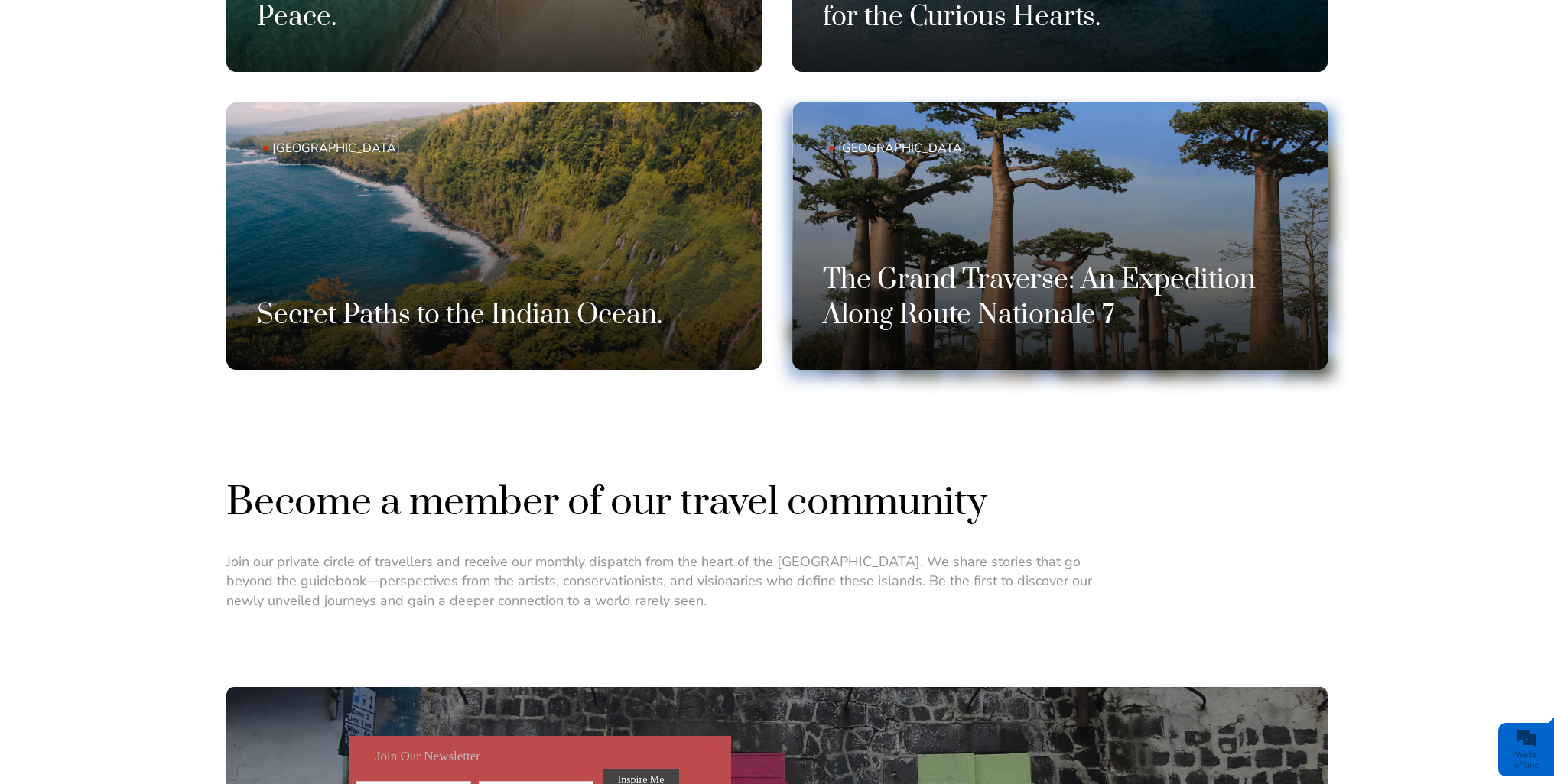
click at [938, 196] on link "Madagascar The Grand Traverse: An Expedition Along Route Nationale 7" at bounding box center [1060, 236] width 535 height 267
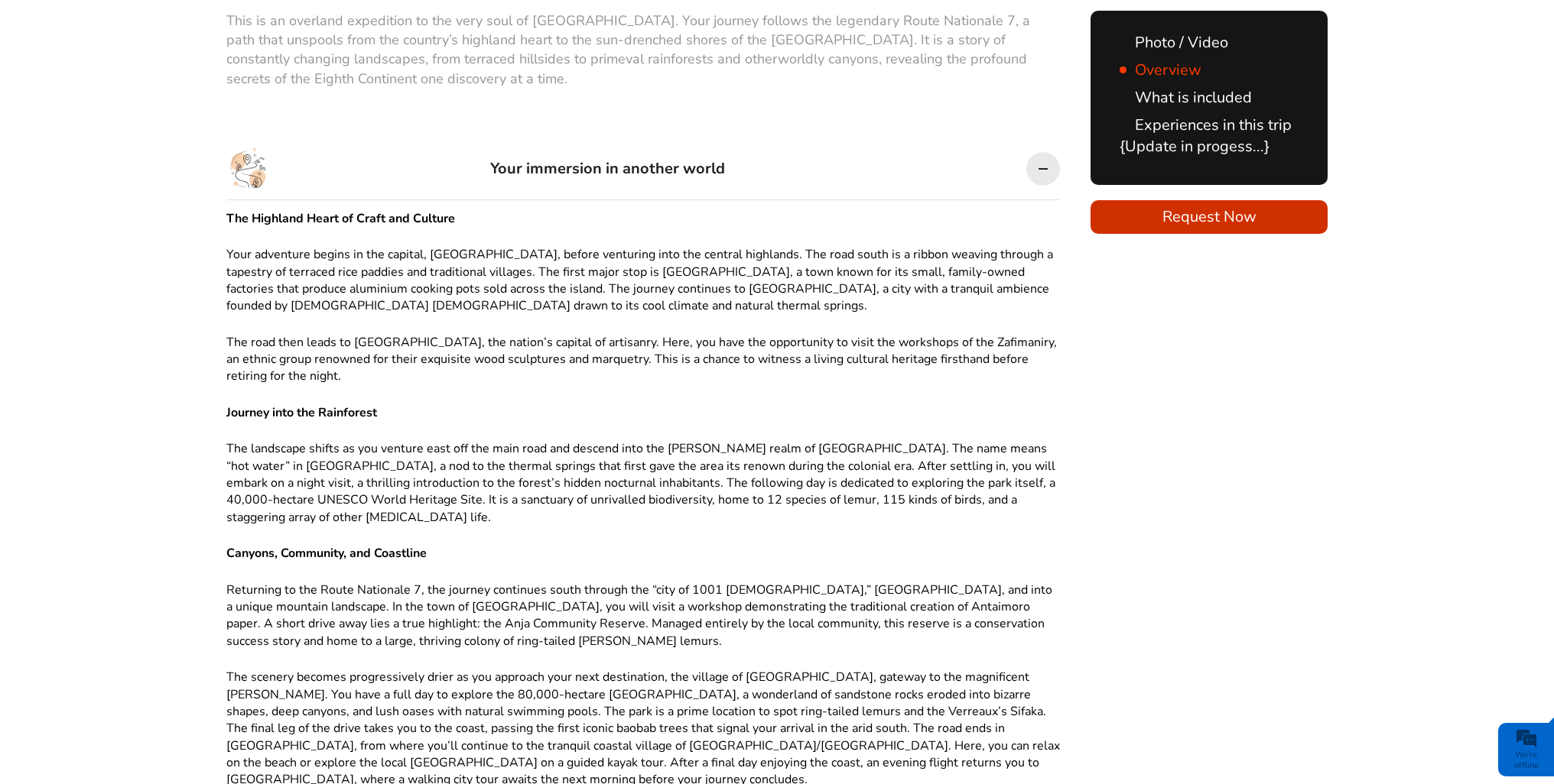
scroll to position [1223, 0]
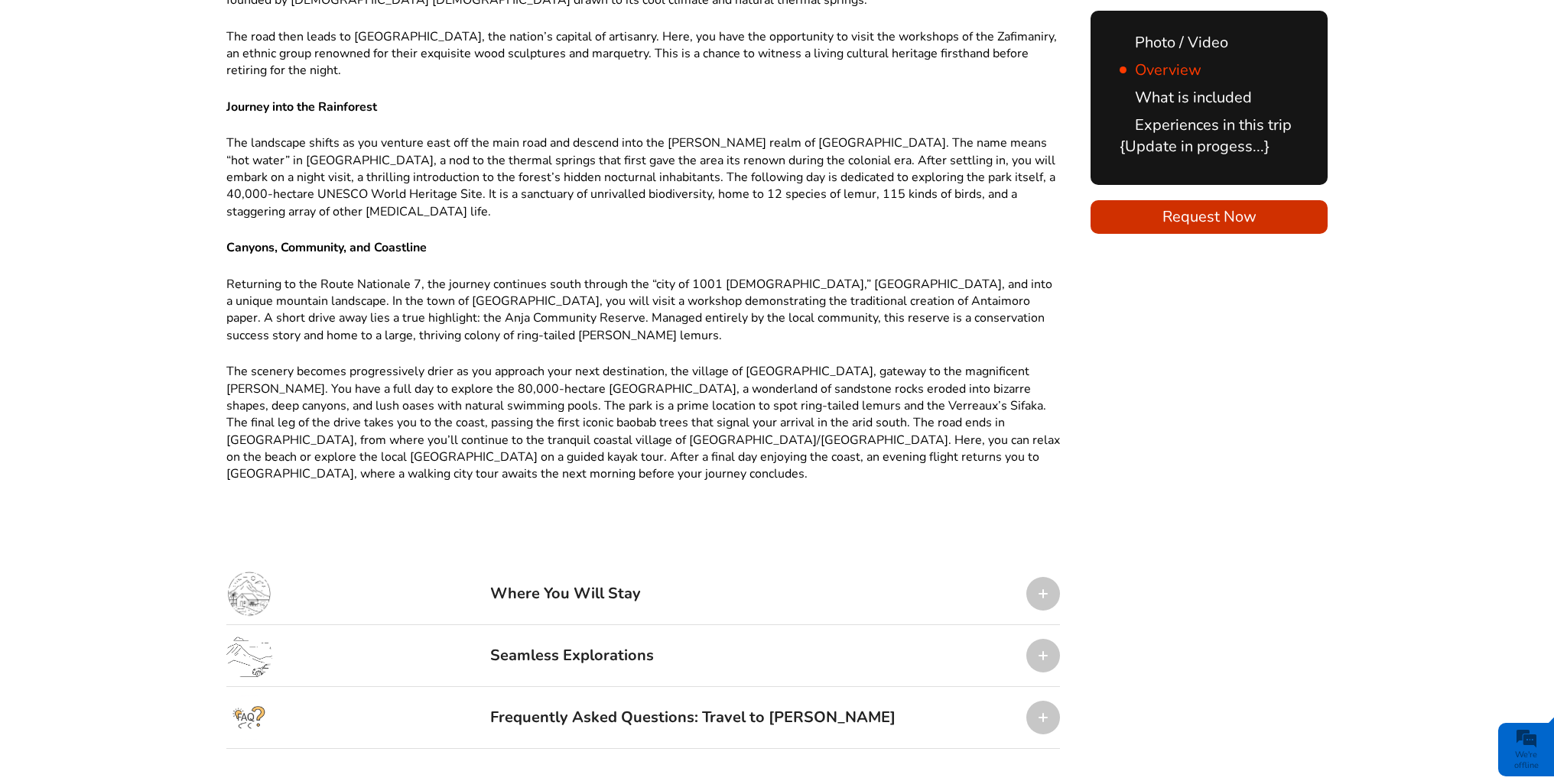
click at [1040, 600] on div at bounding box center [1043, 594] width 34 height 34
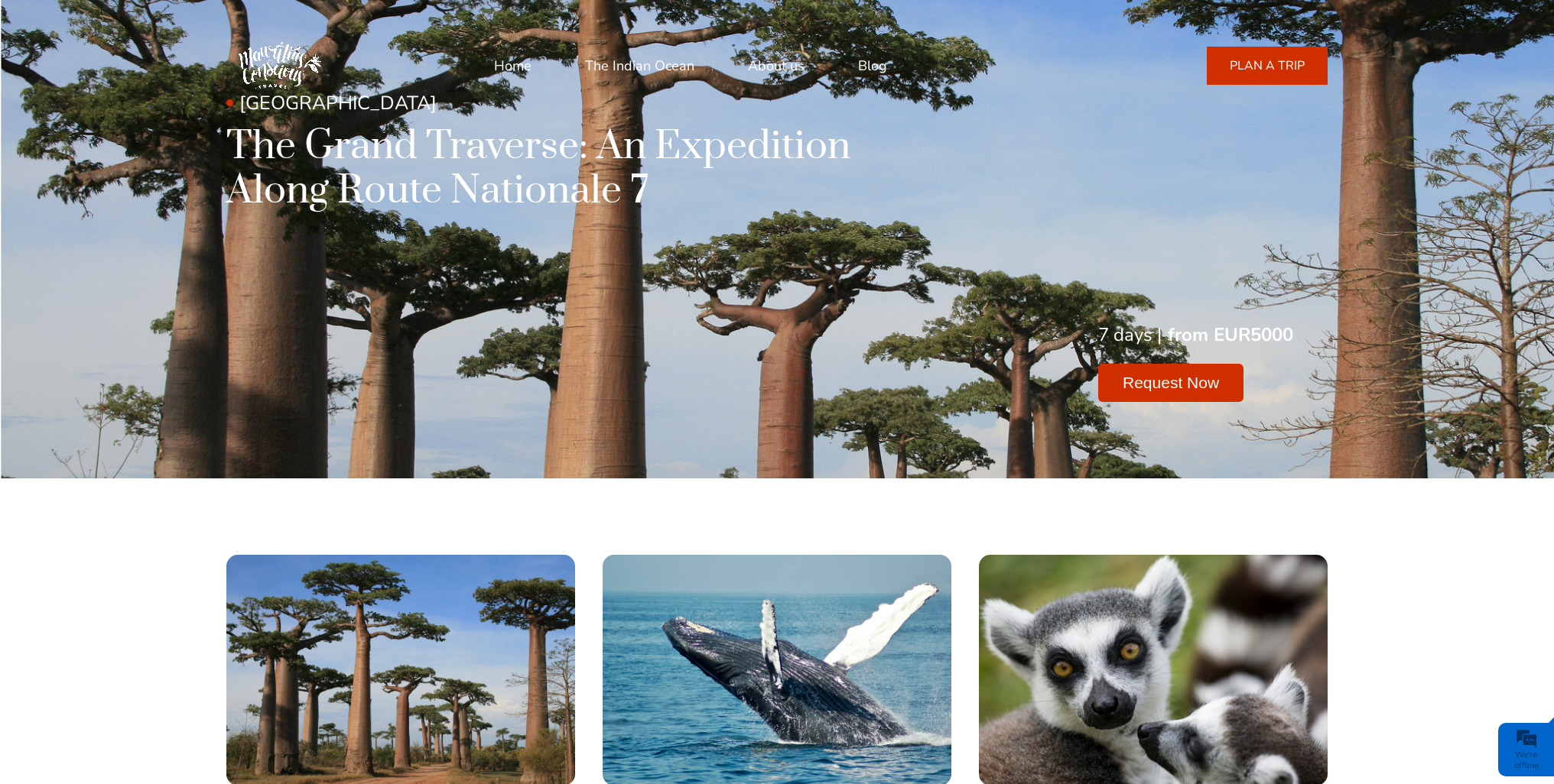
scroll to position [0, 0]
